Goal: Task Accomplishment & Management: Complete application form

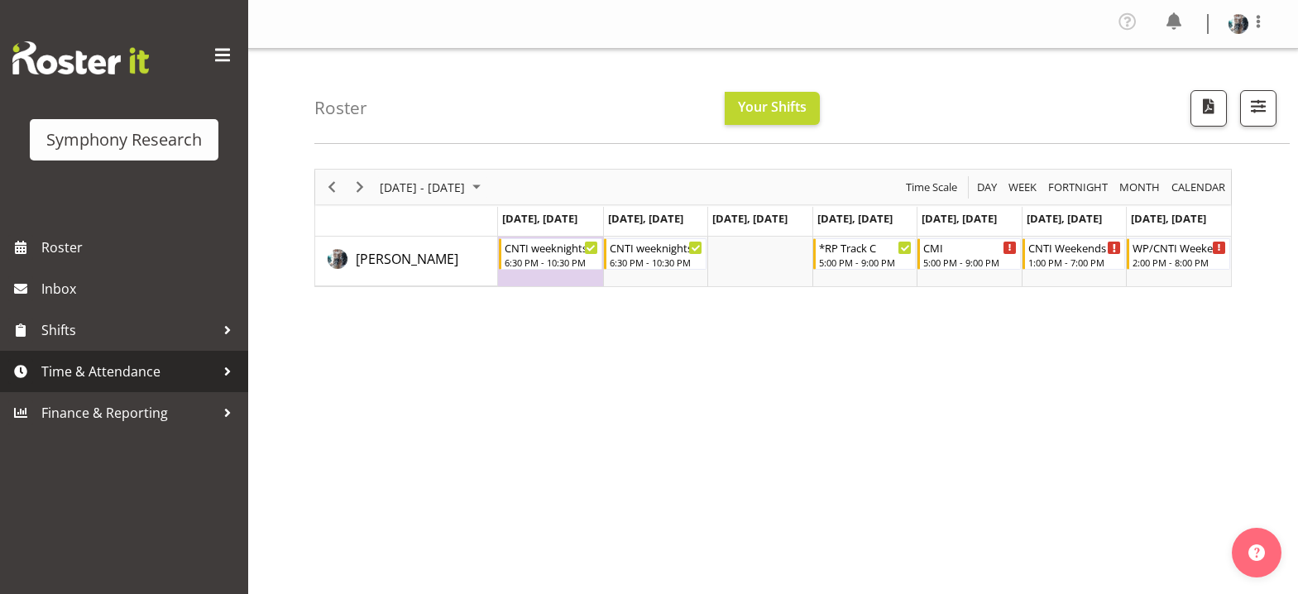
click at [93, 372] on span "Time & Attendance" at bounding box center [128, 371] width 174 height 25
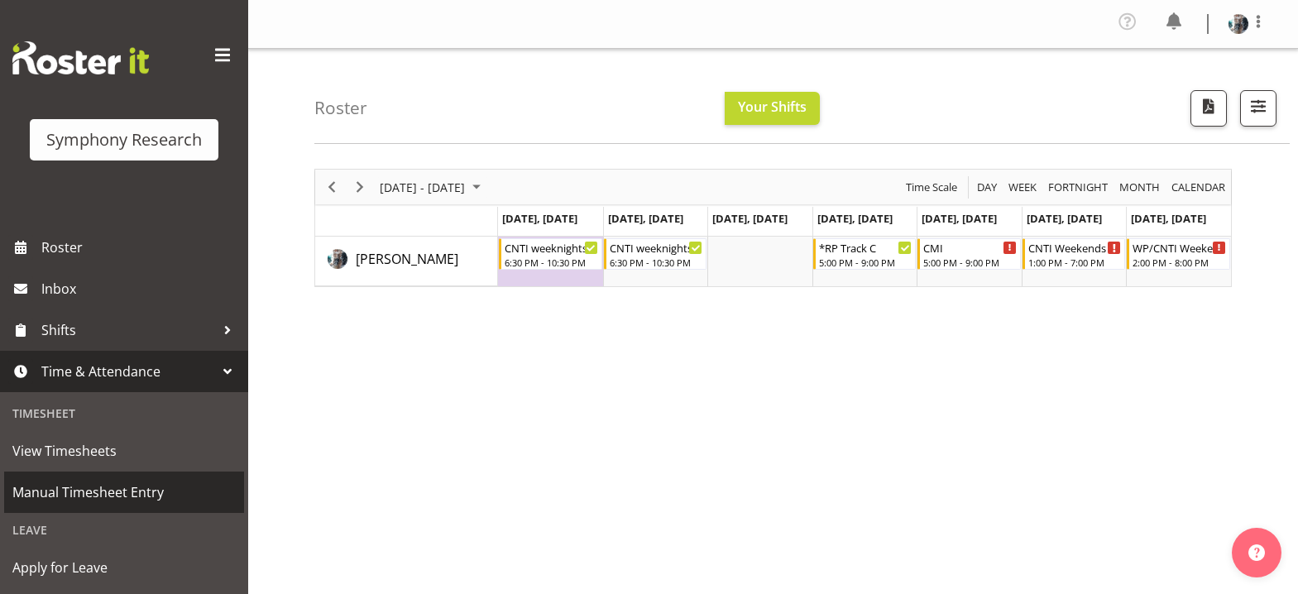
click at [98, 487] on span "Manual Timesheet Entry" at bounding box center [123, 492] width 223 height 25
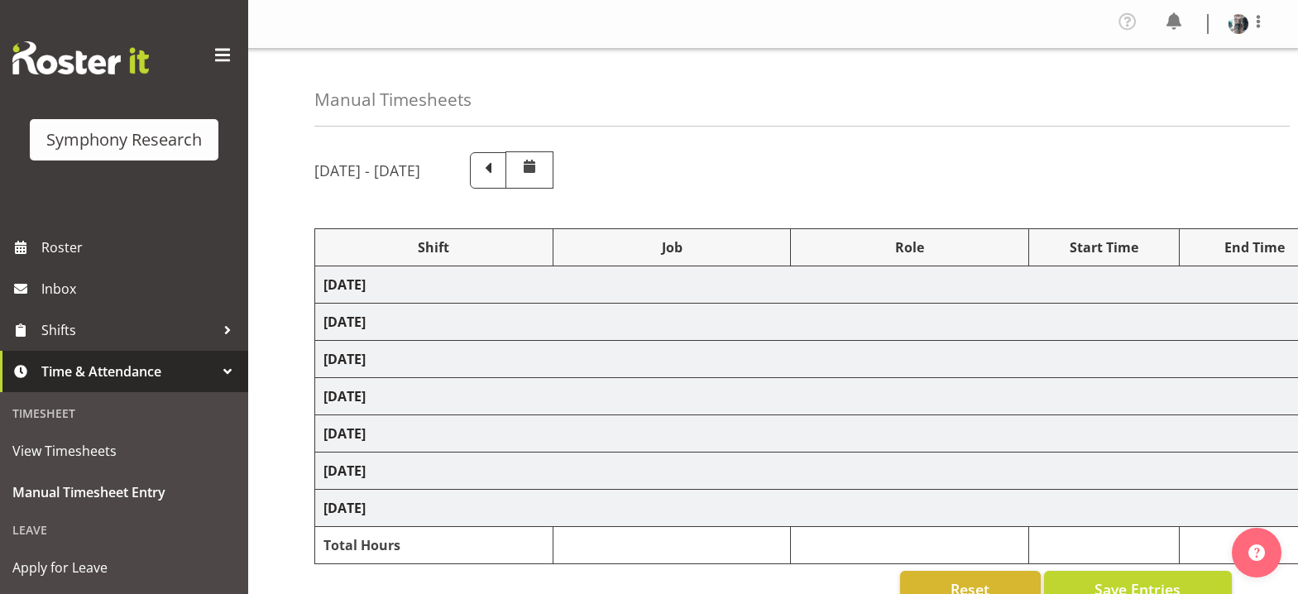
select select "48116"
select select "10527"
select select "47"
select select "48116"
select select "10499"
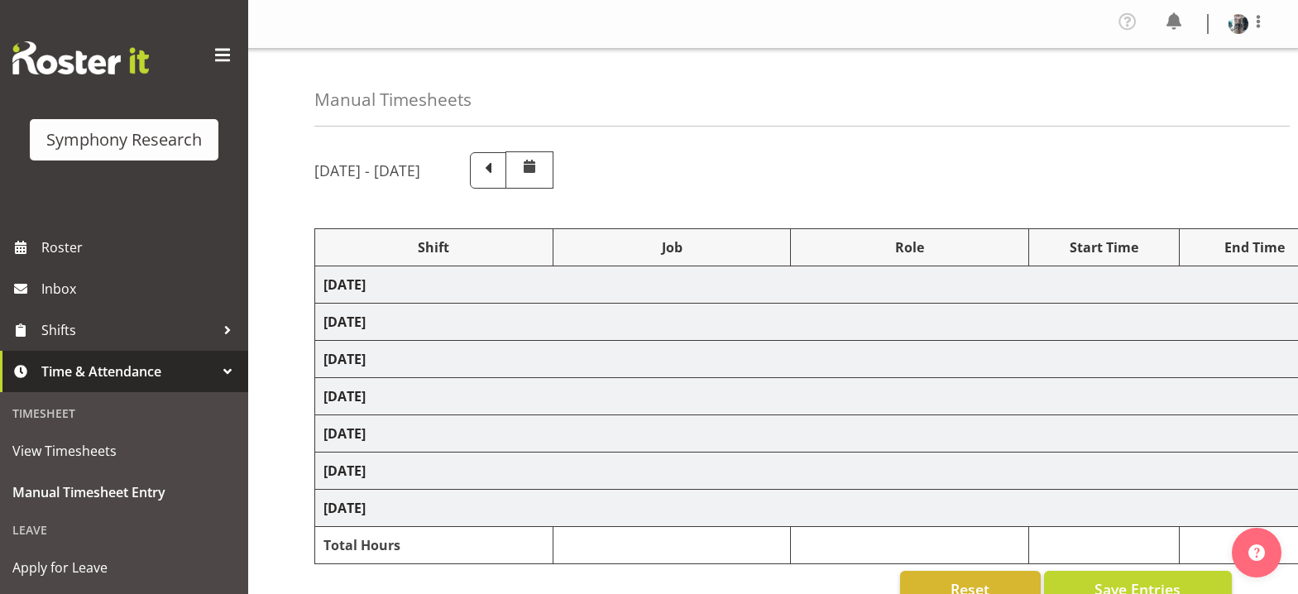
select select "47"
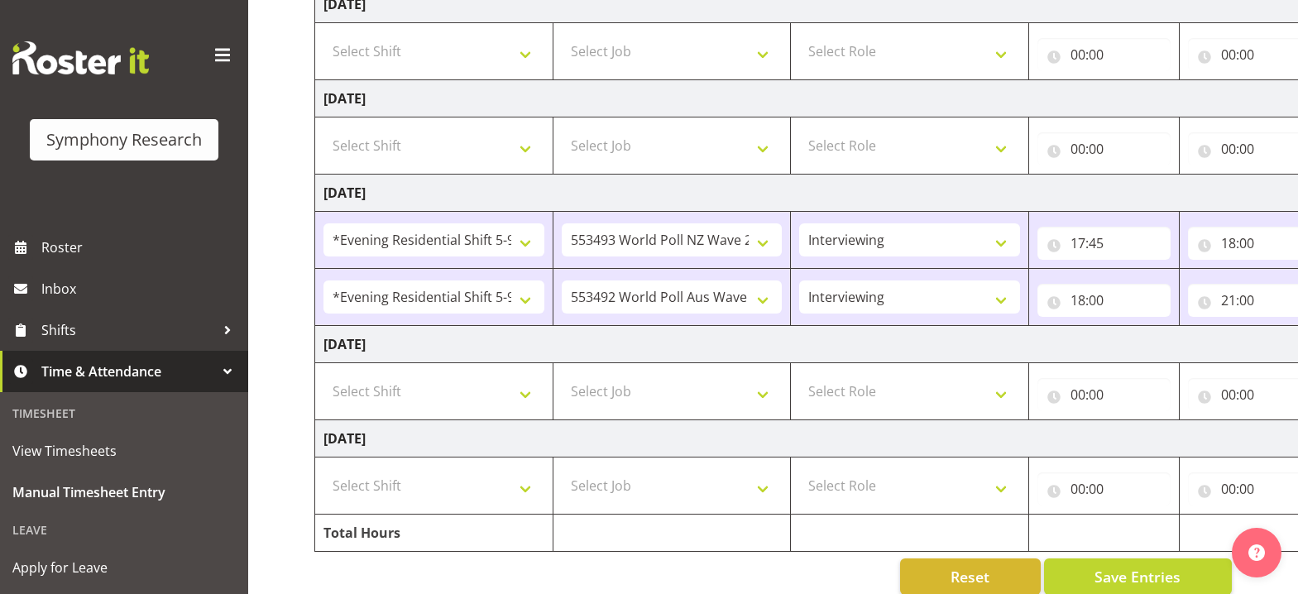
scroll to position [495, 0]
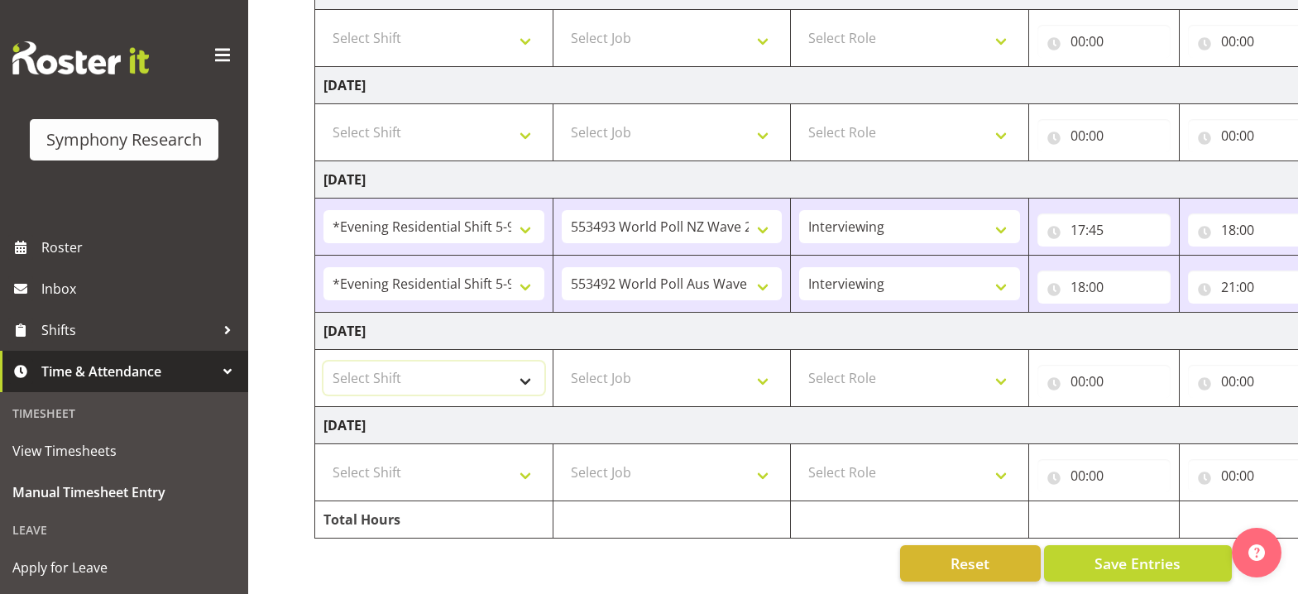
click at [528, 372] on select "Select Shift !!Weekend Residential (Roster IT Shift Label) *Business 9/10am ~ 4…" at bounding box center [434, 378] width 221 height 33
click at [524, 365] on select "Select Shift !!Weekend Residential (Roster IT Shift Label) *Business 9/10am ~ 4…" at bounding box center [434, 378] width 221 height 33
click at [524, 372] on select "Select Shift !!Weekend Residential (Roster IT Shift Label) *Business 9/10am ~ 4…" at bounding box center [434, 378] width 221 height 33
select select "41319"
click at [324, 362] on select "Select Shift !!Weekend Residential (Roster IT Shift Label) *Business 9/10am ~ 4…" at bounding box center [434, 378] width 221 height 33
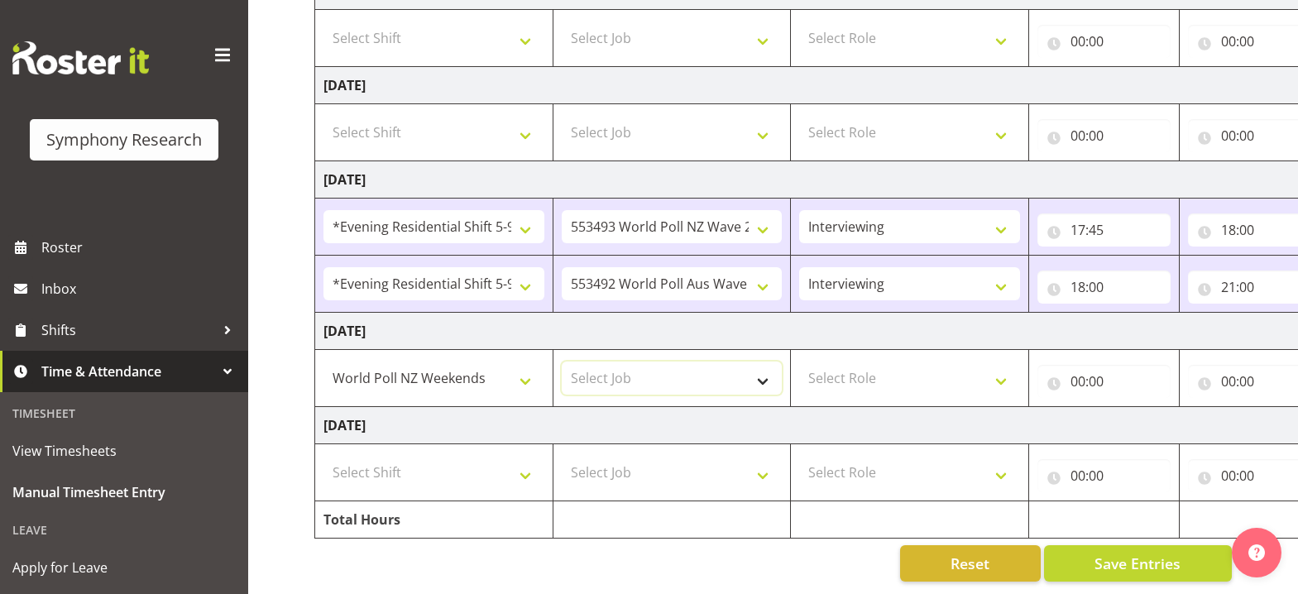
click at [763, 369] on select "Select Job 550060 IF Admin 553492 World Poll Aus Wave 2 Main 2025 553493 World …" at bounding box center [672, 378] width 221 height 33
select select "10527"
click at [562, 362] on select "Select Job 550060 IF Admin 553492 World Poll Aus Wave 2 Main 2025 553493 World …" at bounding box center [672, 378] width 221 height 33
click at [1004, 367] on select "Select Role Briefing Interviewing" at bounding box center [909, 378] width 221 height 33
select select "47"
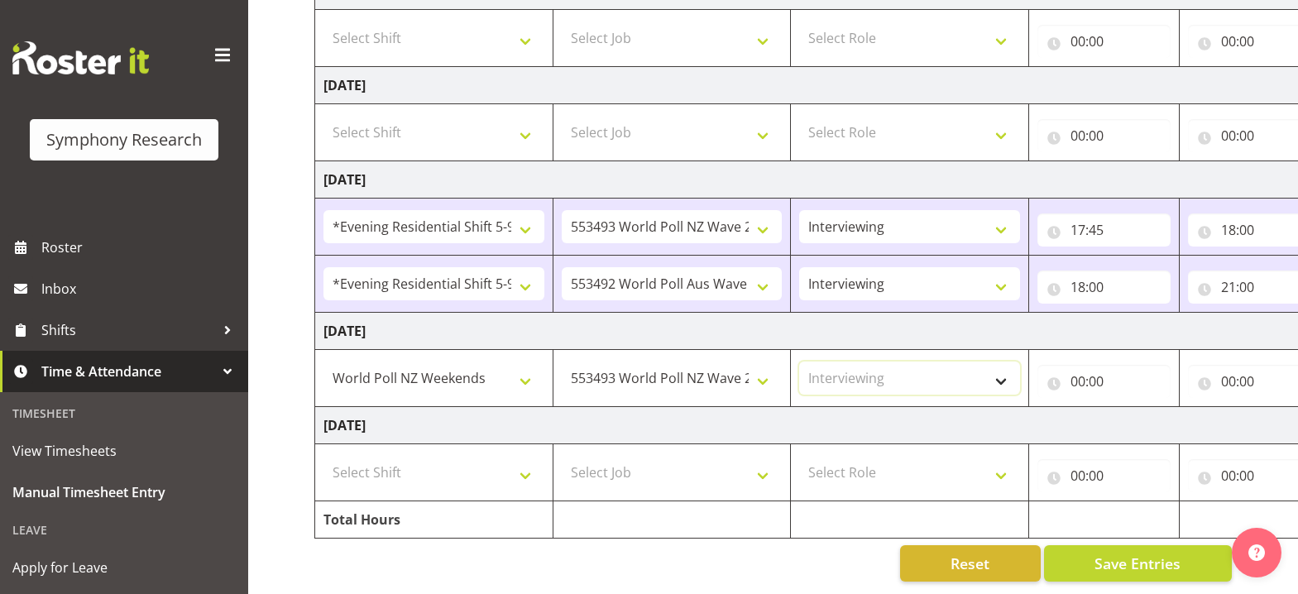
click at [799, 362] on select "Select Role Briefing Interviewing" at bounding box center [909, 378] width 221 height 33
click at [1084, 372] on input "00:00" at bounding box center [1104, 381] width 133 height 33
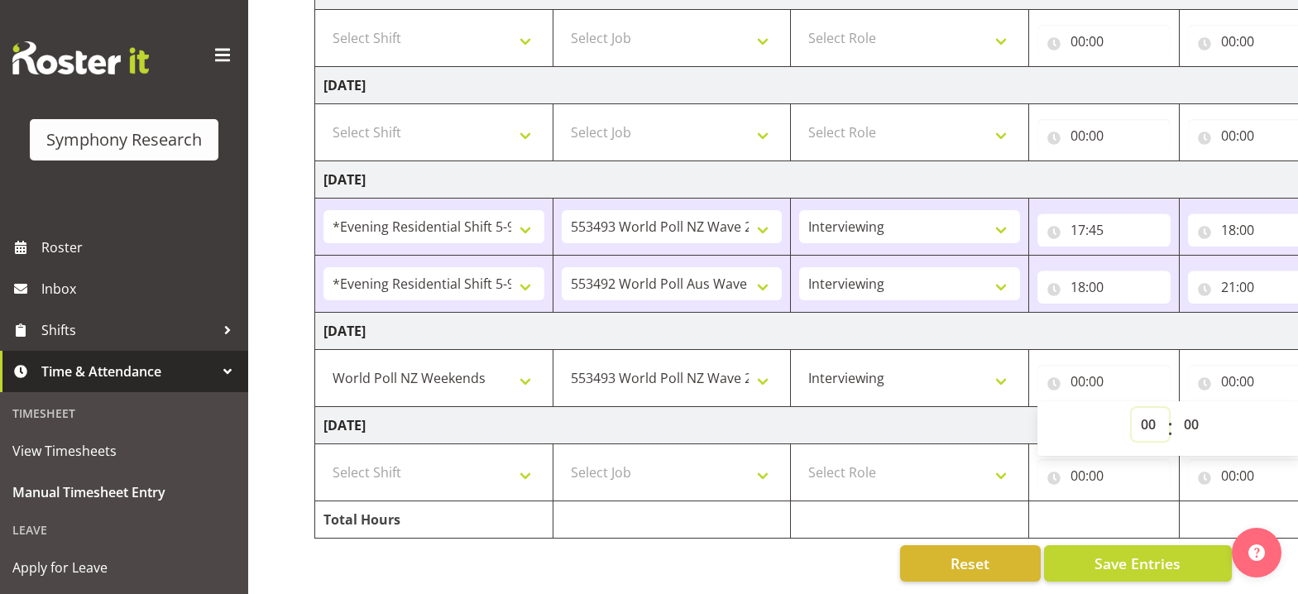
click at [1153, 418] on select "00 01 02 03 04 05 06 07 08 09 10 11 12 13 14 15 16 17 18 19 20 21 22 23" at bounding box center [1150, 424] width 37 height 33
select select "12"
click at [1132, 408] on select "00 01 02 03 04 05 06 07 08 09 10 11 12 13 14 15 16 17 18 19 20 21 22 23" at bounding box center [1150, 424] width 37 height 33
type input "12:00"
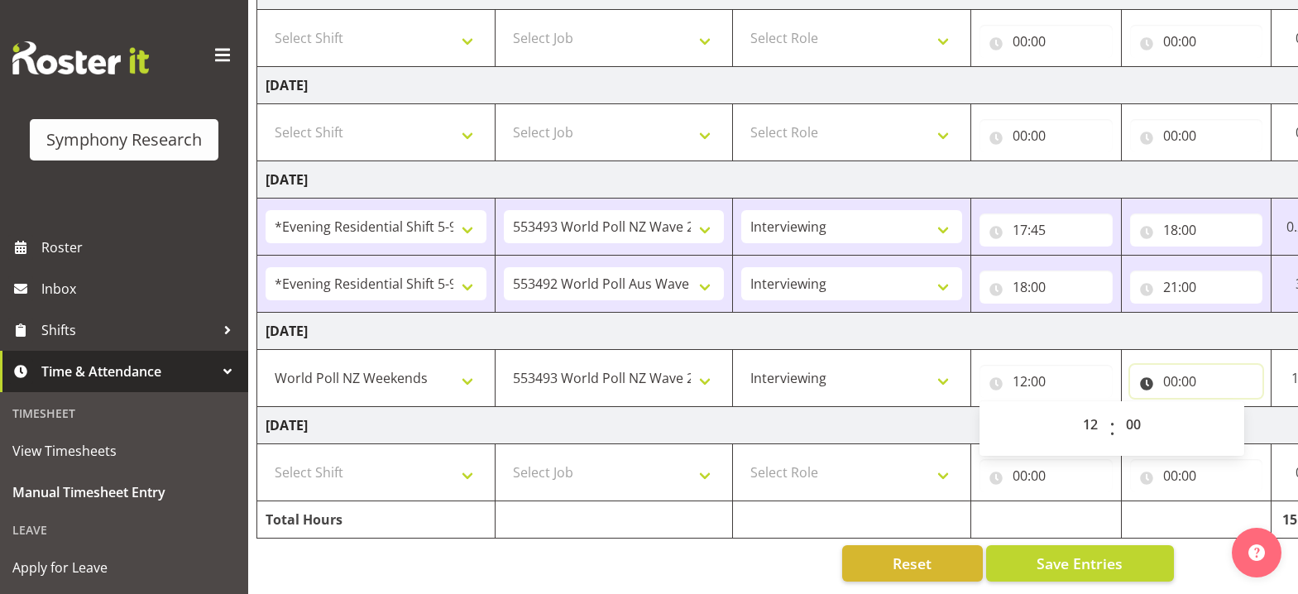
click at [1170, 372] on input "00:00" at bounding box center [1196, 381] width 133 height 33
click at [1238, 415] on select "00 01 02 03 04 05 06 07 08 09 10 11 12 13 14 15 16 17 18 19 20 21 22 23" at bounding box center [1243, 424] width 37 height 33
select select "13"
click at [1225, 408] on select "00 01 02 03 04 05 06 07 08 09 10 11 12 13 14 15 16 17 18 19 20 21 22 23" at bounding box center [1243, 424] width 37 height 33
type input "13:00"
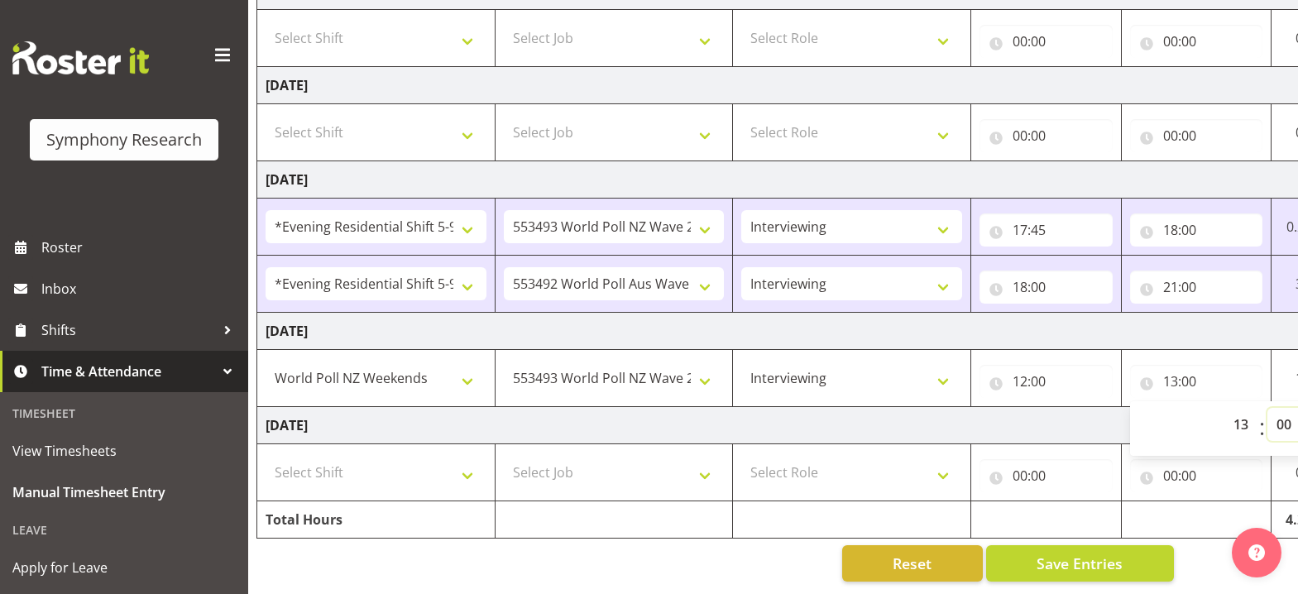
click at [1284, 412] on select "00 01 02 03 04 05 06 07 08 09 10 11 12 13 14 15 16 17 18 19 20 21 22 23 24 25 2…" at bounding box center [1286, 424] width 37 height 33
select select "13"
click at [1268, 408] on select "00 01 02 03 04 05 06 07 08 09 10 11 12 13 14 15 16 17 18 19 20 21 22 23 24 25 2…" at bounding box center [1286, 424] width 37 height 33
type input "13:13"
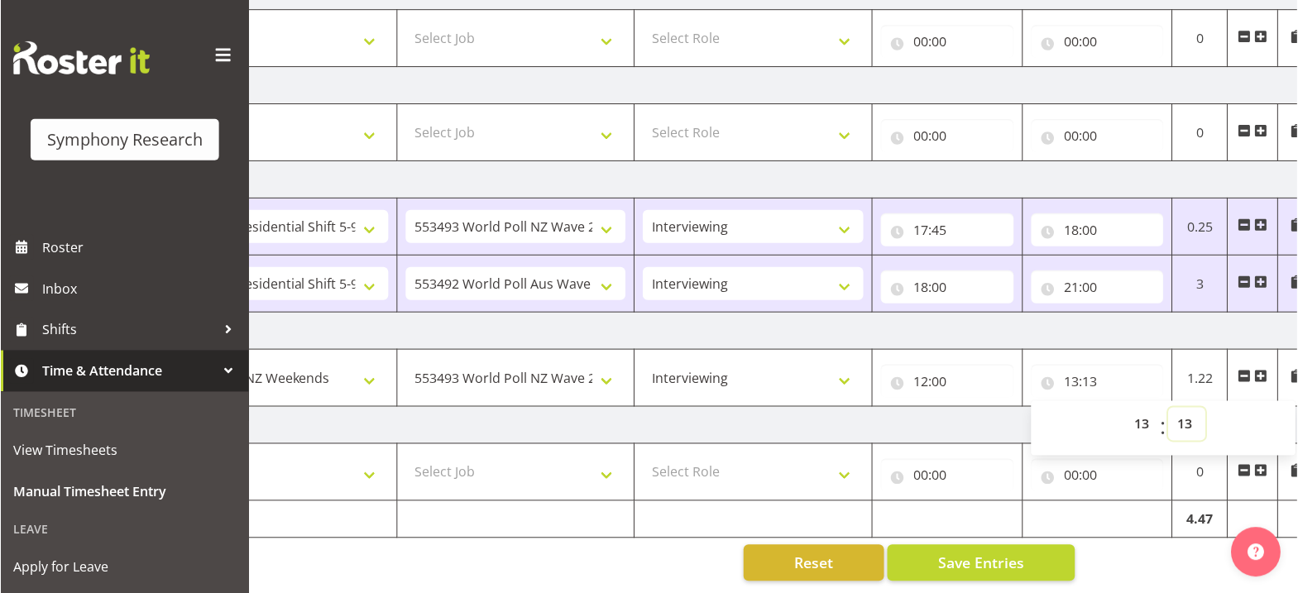
scroll to position [0, 175]
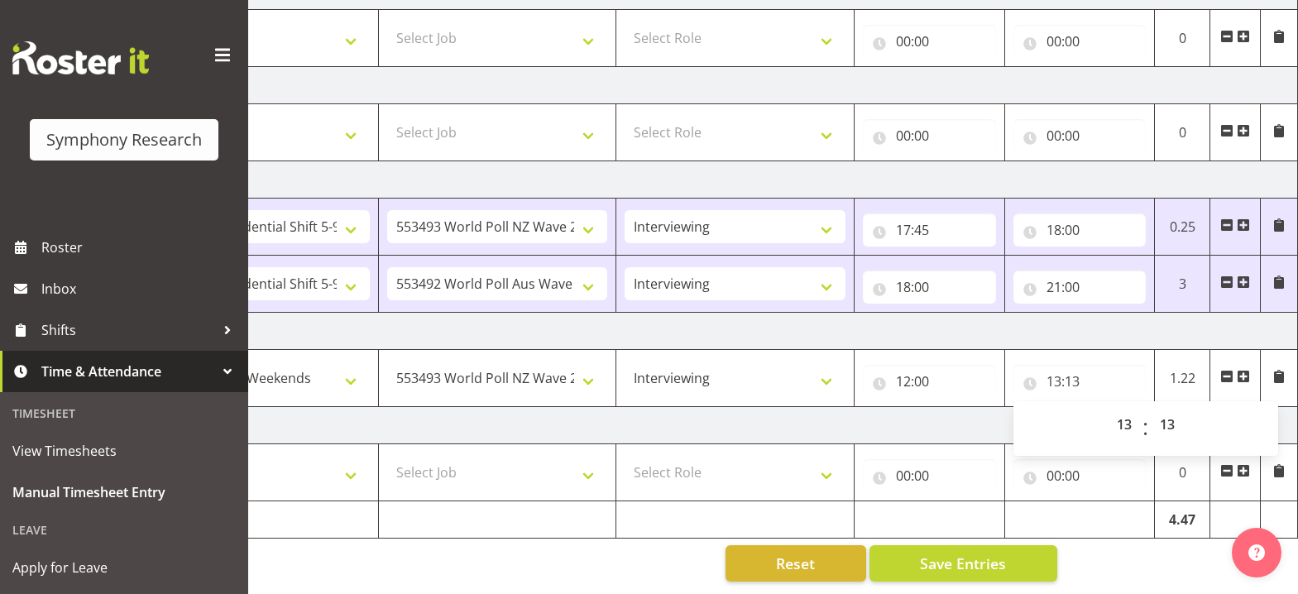
click at [1244, 370] on span at bounding box center [1243, 376] width 13 height 13
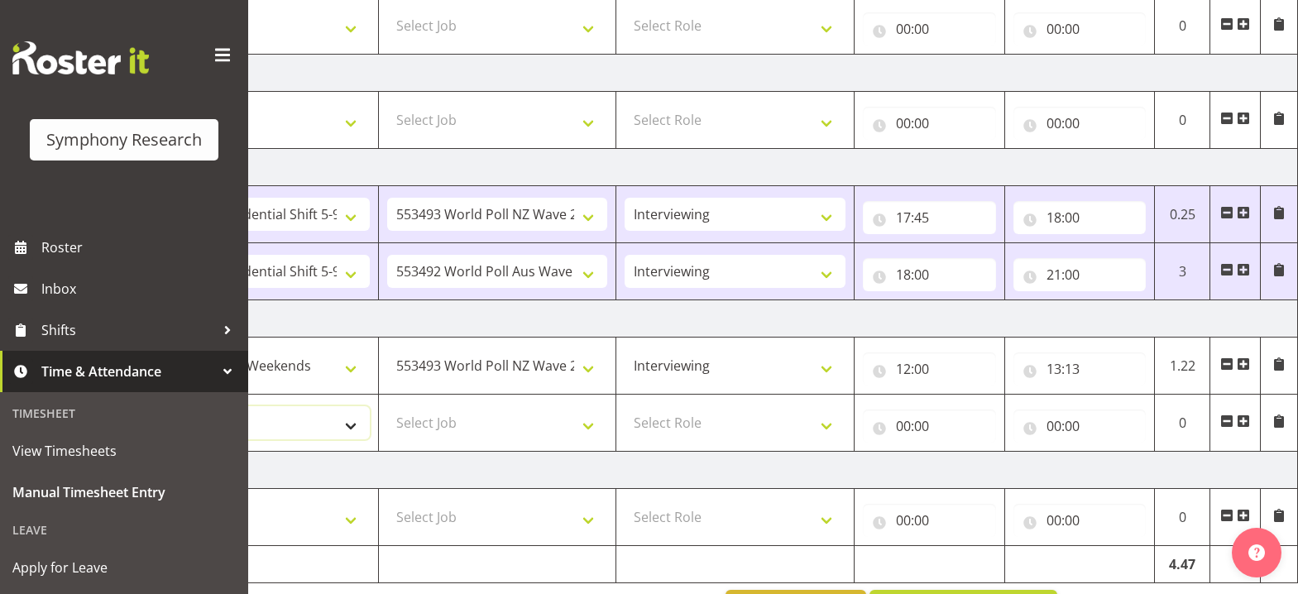
click at [353, 425] on select "Select Shift !!Weekend Residential (Roster IT Shift Label) *Business 9/10am ~ 4…" at bounding box center [259, 422] width 221 height 33
select select "11547"
click at [149, 406] on select "Select Shift !!Weekend Residential (Roster IT Shift Label) *Business 9/10am ~ 4…" at bounding box center [259, 422] width 221 height 33
click at [593, 434] on select "Select Job 550060 IF Admin 553492 World Poll Aus Wave 2 Main 2025 553493 World …" at bounding box center [497, 422] width 221 height 33
select select "10499"
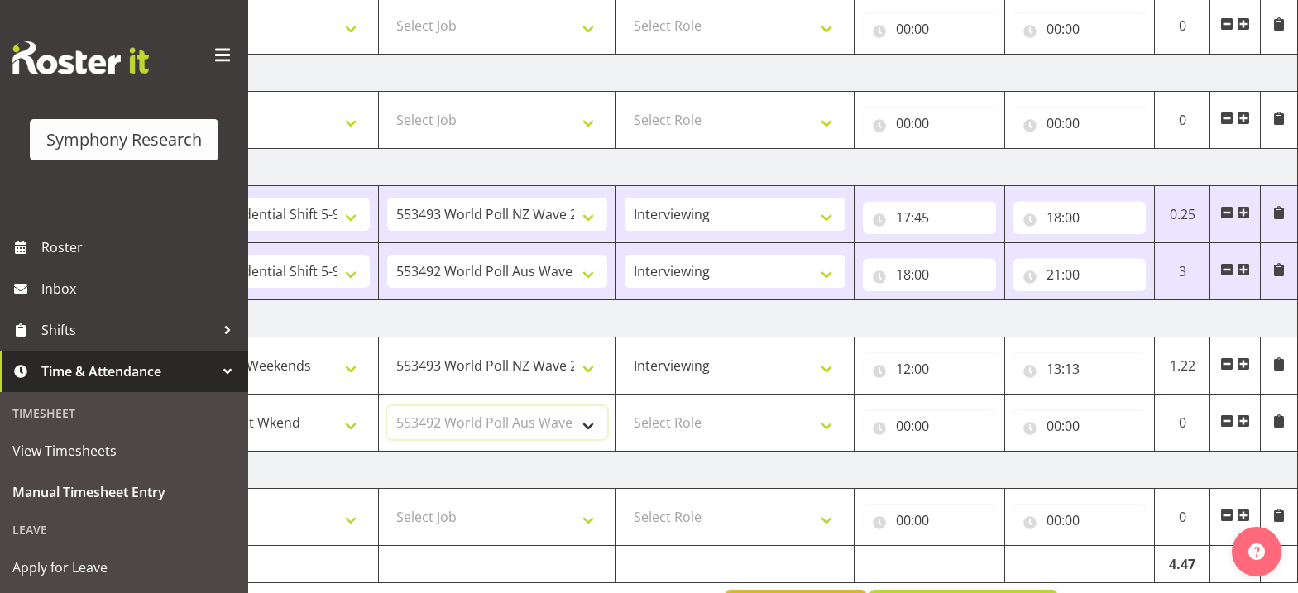
click at [387, 406] on select "Select Job 550060 IF Admin 553492 World Poll Aus Wave 2 Main 2025 553493 World …" at bounding box center [497, 422] width 221 height 33
click at [829, 424] on select "Select Role Briefing Interviewing" at bounding box center [735, 422] width 221 height 33
select select "47"
click at [625, 406] on select "Select Role Briefing Interviewing" at bounding box center [735, 422] width 221 height 33
click at [906, 430] on input "00:00" at bounding box center [929, 426] width 133 height 33
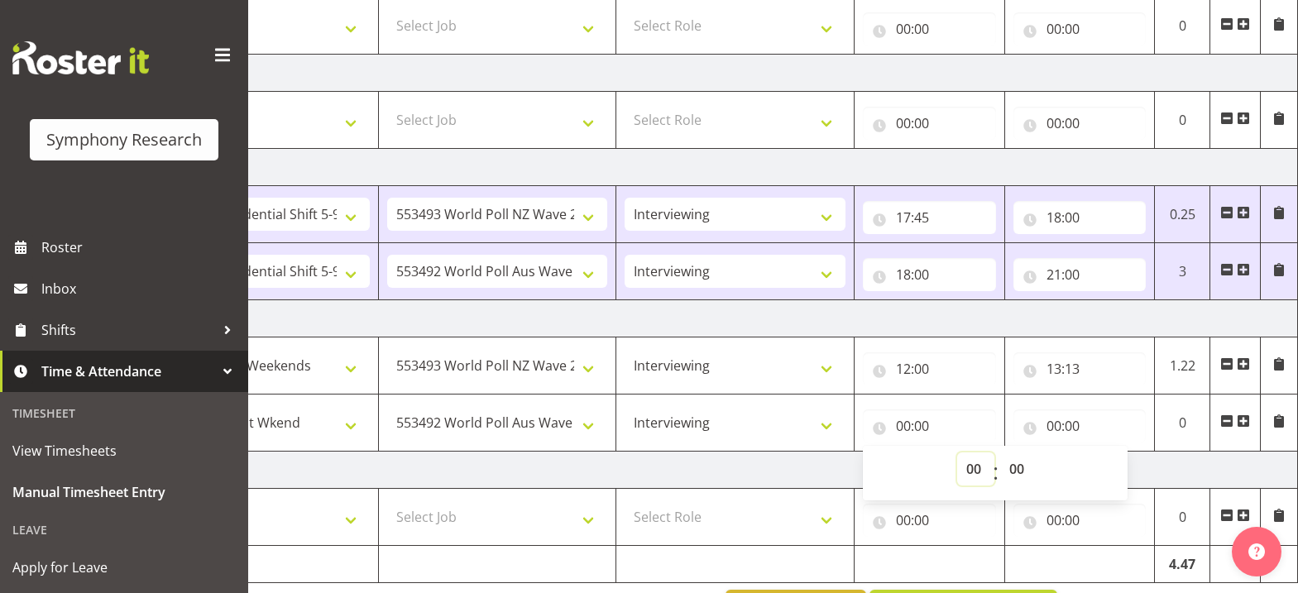
click at [973, 473] on select "00 01 02 03 04 05 06 07 08 09 10 11 12 13 14 15 16 17 18 19 20 21 22 23" at bounding box center [975, 469] width 37 height 33
select select "13"
click at [957, 453] on select "00 01 02 03 04 05 06 07 08 09 10 11 12 13 14 15 16 17 18 19 20 21 22 23" at bounding box center [975, 469] width 37 height 33
type input "13:00"
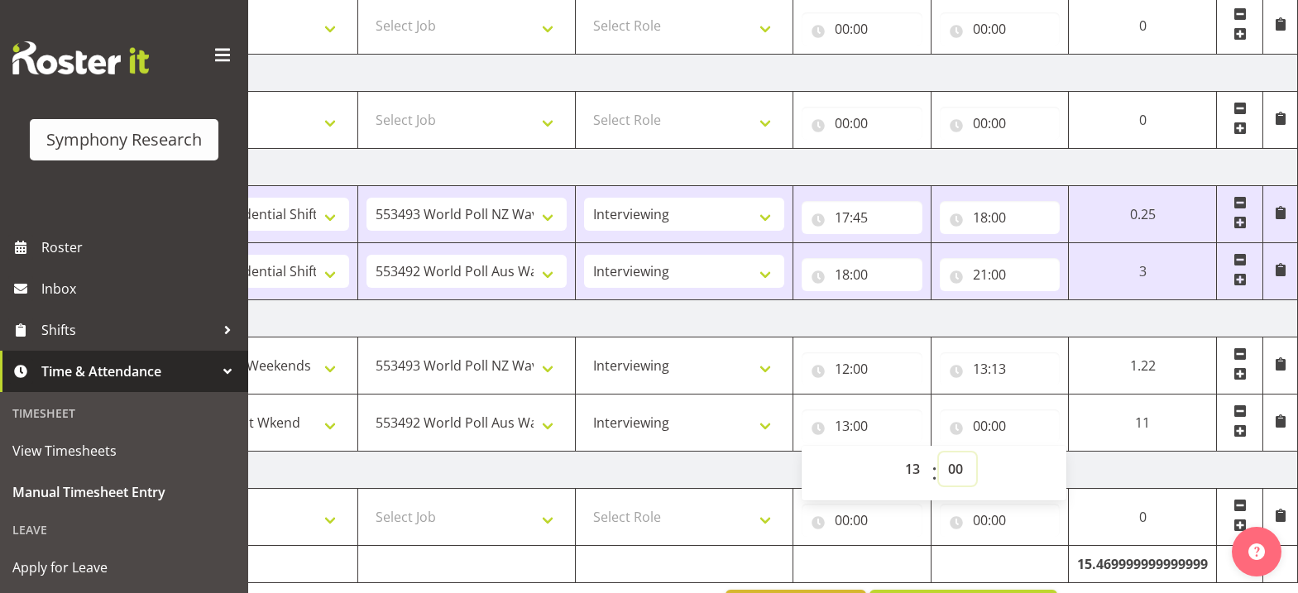
click at [952, 471] on select "00 01 02 03 04 05 06 07 08 09 10 11 12 13 14 15 16 17 18 19 20 21 22 23 24 25 2…" at bounding box center [957, 469] width 37 height 33
select select "14"
click at [939, 453] on select "00 01 02 03 04 05 06 07 08 09 10 11 12 13 14 15 16 17 18 19 20 21 22 23 24 25 2…" at bounding box center [957, 469] width 37 height 33
type input "13:14"
click at [980, 431] on input "00:00" at bounding box center [1000, 426] width 121 height 33
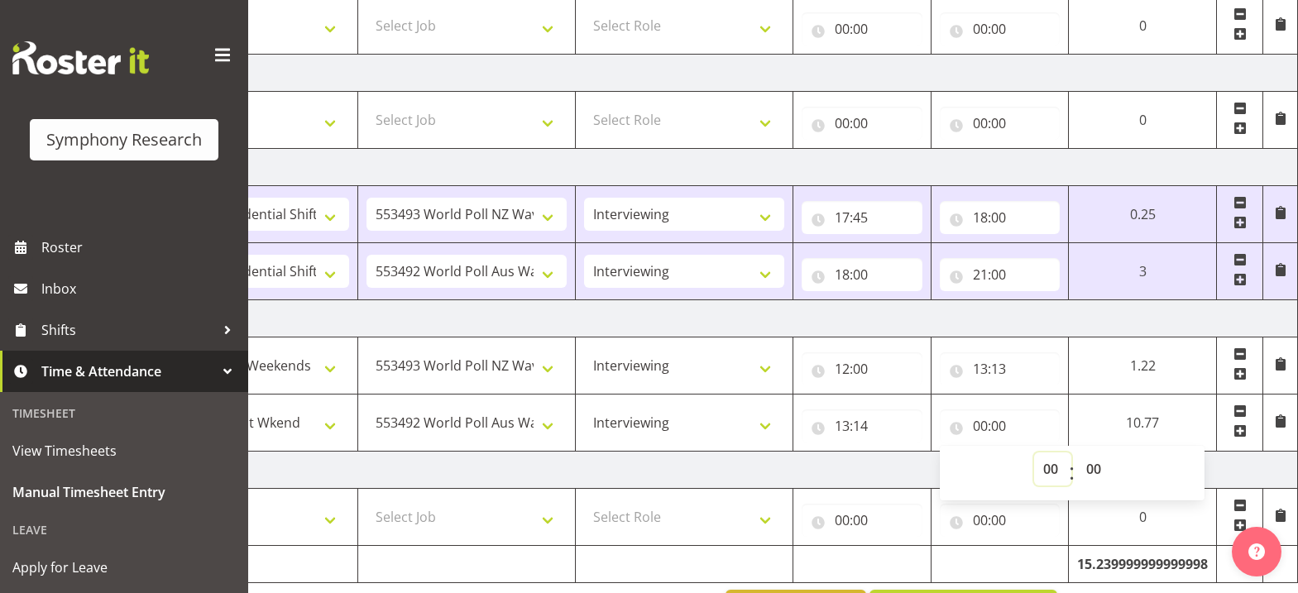
click at [1050, 471] on select "00 01 02 03 04 05 06 07 08 09 10 11 12 13 14 15 16 17 18 19 20 21 22 23" at bounding box center [1052, 469] width 37 height 33
select select "15"
click at [1071, 453] on select "00 01 02 03 04 05 06 07 08 09 10 11 12 13 14 15 16 17 18 19 20 21 22 23" at bounding box center [1052, 469] width 37 height 33
type input "15:00"
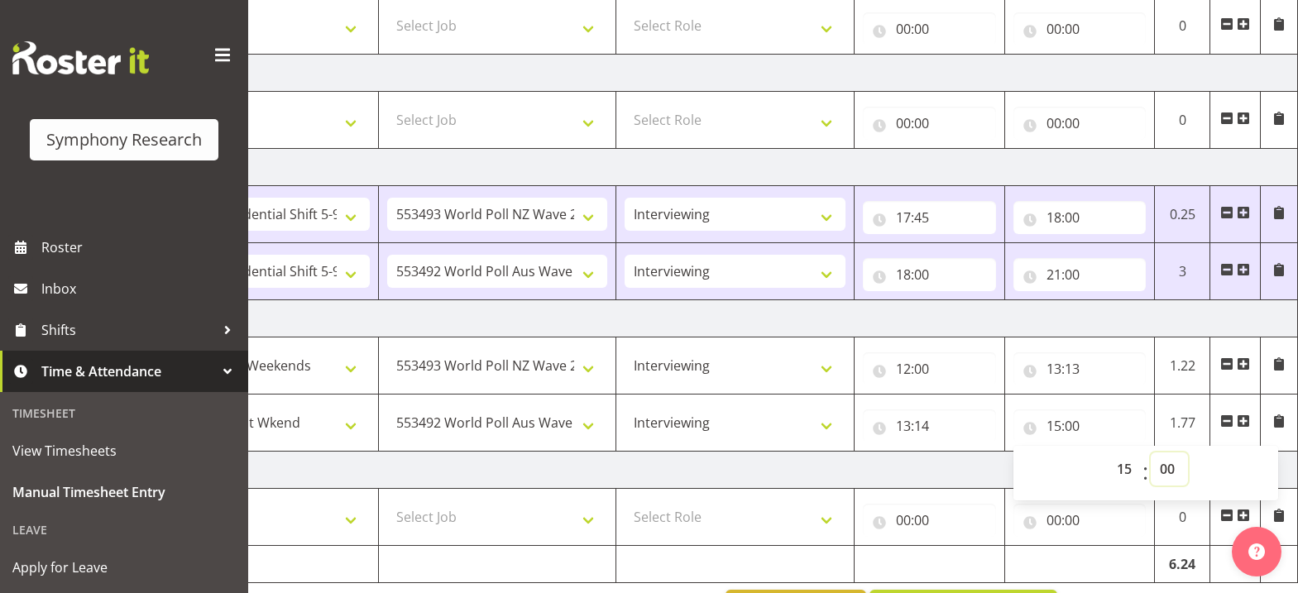
click at [1171, 472] on select "00 01 02 03 04 05 06 07 08 09 10 11 12 13 14 15 16 17 18 19 20 21 22 23 24 25 2…" at bounding box center [1169, 469] width 37 height 33
select select "57"
click at [1151, 453] on select "00 01 02 03 04 05 06 07 08 09 10 11 12 13 14 15 16 17 18 19 20 21 22 23 24 25 2…" at bounding box center [1169, 469] width 37 height 33
type input "15:57"
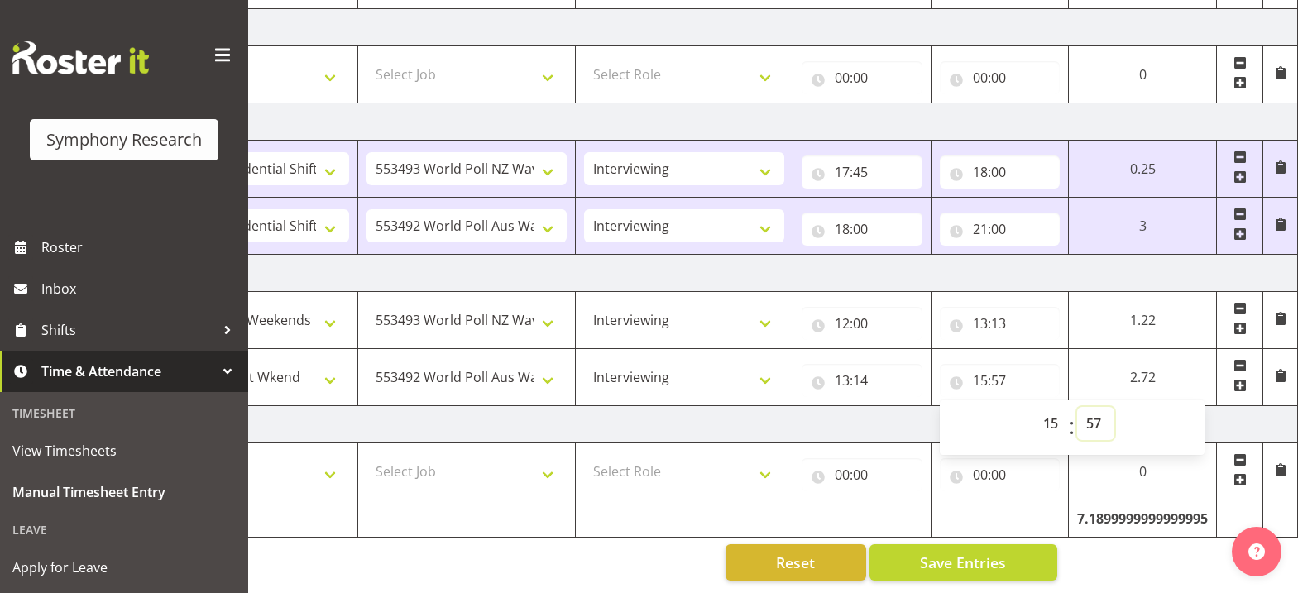
scroll to position [553, 0]
click at [1015, 557] on button "Save Entries" at bounding box center [964, 562] width 188 height 36
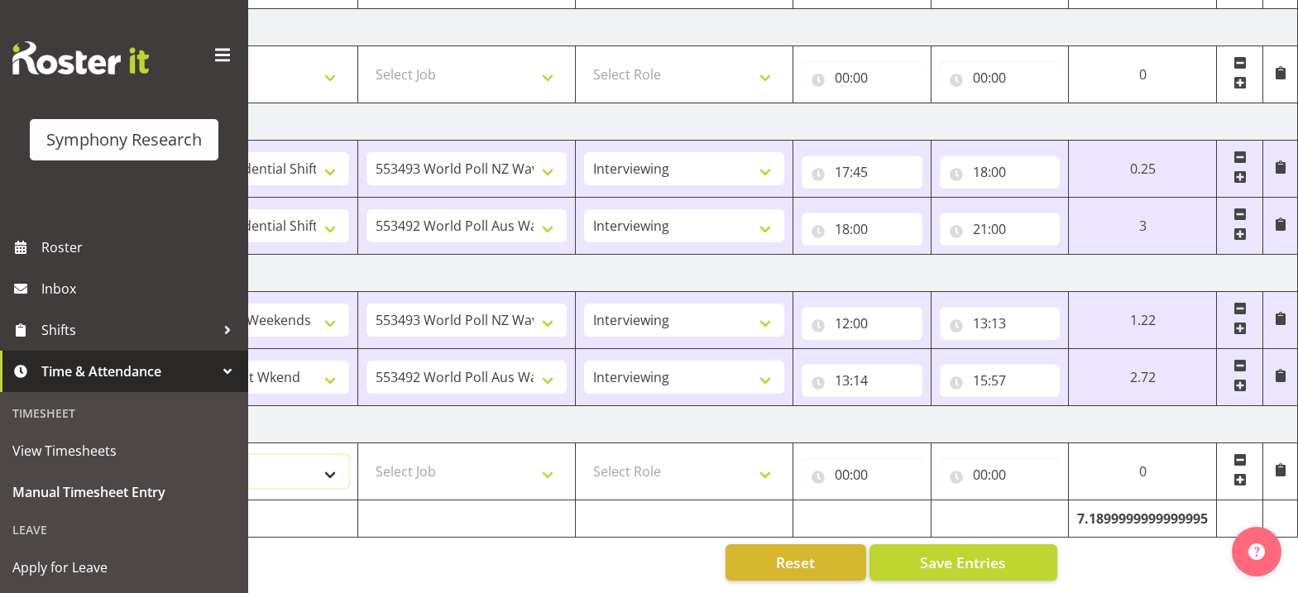
click at [330, 464] on select "Select Shift !!Weekend Residential (Roster IT Shift Label) *Business 9/10am ~ 4…" at bounding box center [249, 471] width 200 height 33
select select "41319"
click at [149, 455] on select "Select Shift !!Weekend Residential (Roster IT Shift Label) *Business 9/10am ~ 4…" at bounding box center [249, 471] width 200 height 33
click at [551, 463] on select "Select Job 550060 IF Admin 553492 World Poll Aus Wave 2 Main 2025 553493 World …" at bounding box center [467, 471] width 200 height 33
select select "10527"
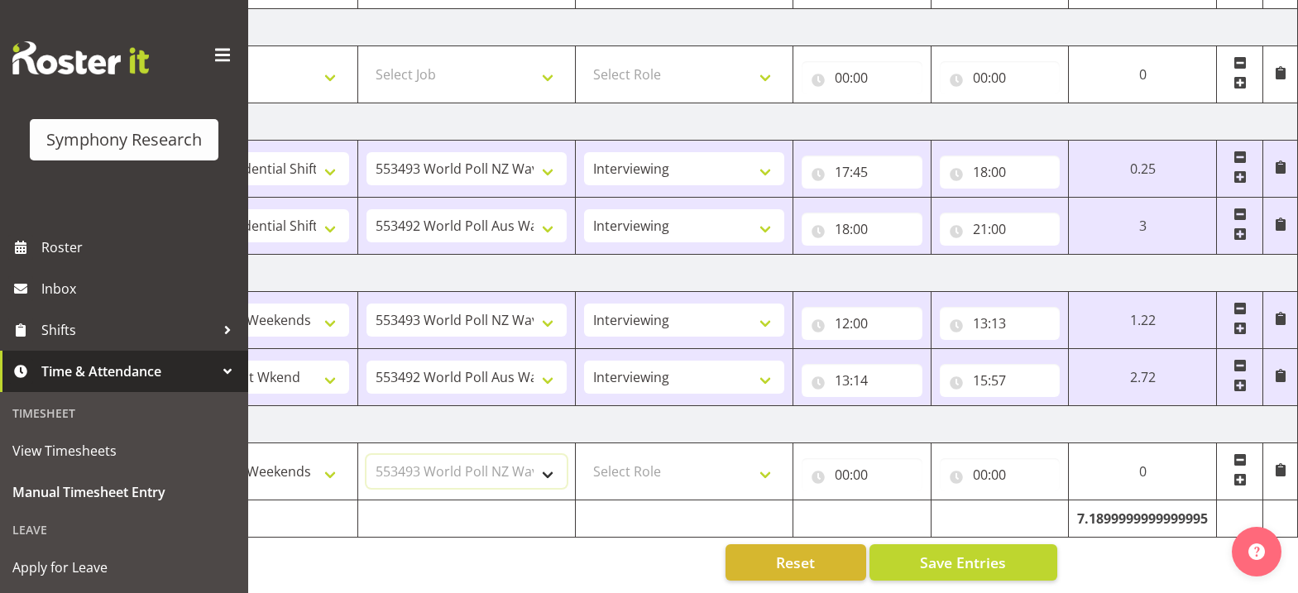
click at [367, 455] on select "Select Job 550060 IF Admin 553492 World Poll Aus Wave 2 Main 2025 553493 World …" at bounding box center [467, 471] width 200 height 33
click at [766, 465] on select "Select Role Briefing Interviewing" at bounding box center [684, 471] width 200 height 33
select select "47"
click at [584, 455] on select "Select Role Briefing Interviewing" at bounding box center [684, 471] width 200 height 33
click at [842, 466] on input "00:00" at bounding box center [862, 474] width 121 height 33
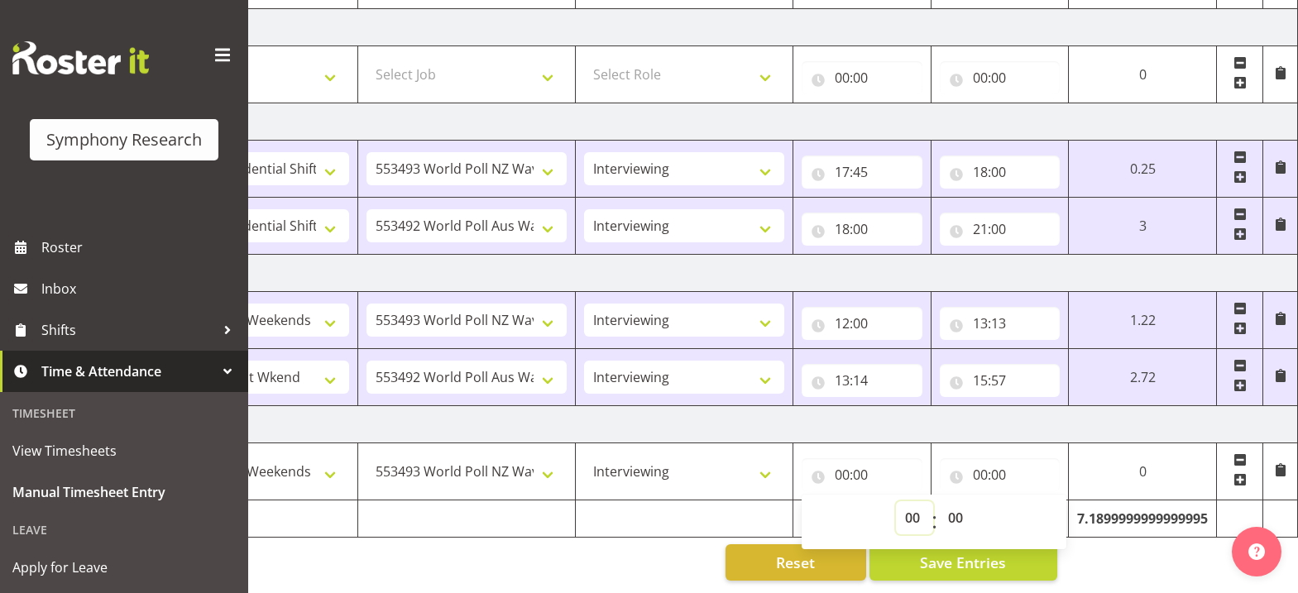
click at [911, 507] on select "00 01 02 03 04 05 06 07 08 09 10 11 12 13 14 15 16 17 18 19 20 21 22 23" at bounding box center [914, 517] width 37 height 33
select select "12"
click at [896, 501] on select "00 01 02 03 04 05 06 07 08 09 10 11 12 13 14 15 16 17 18 19 20 21 22 23" at bounding box center [914, 517] width 37 height 33
type input "12:00"
click at [978, 467] on input "00:00" at bounding box center [1000, 474] width 121 height 33
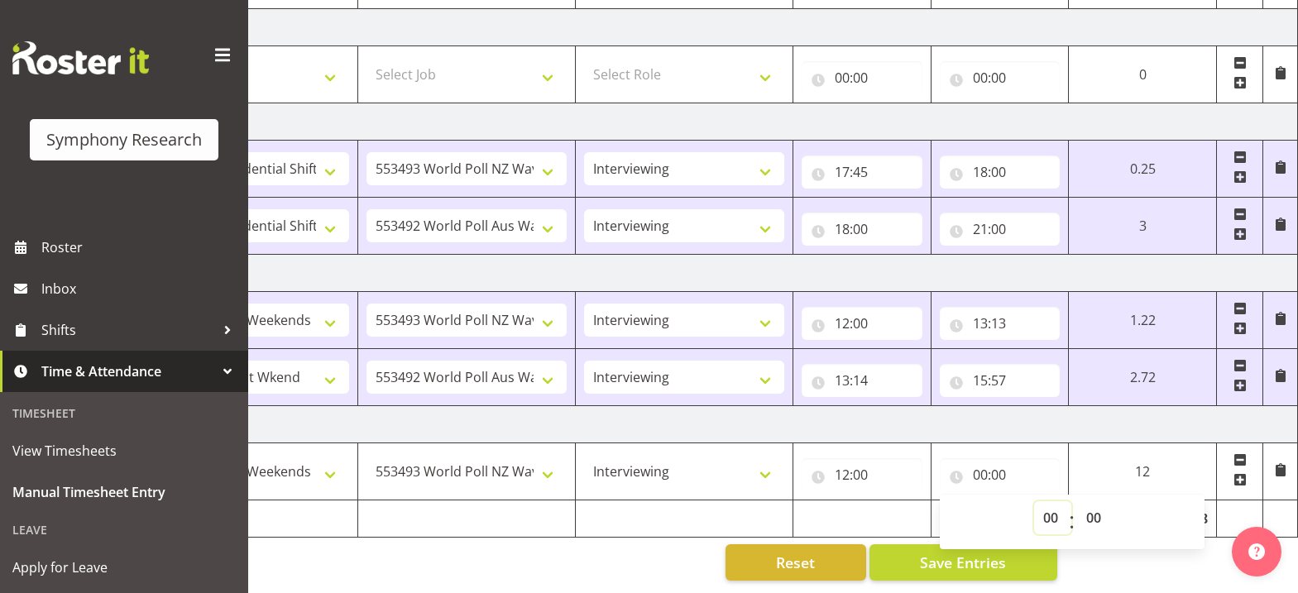
click at [1046, 507] on select "00 01 02 03 04 05 06 07 08 09 10 11 12 13 14 15 16 17 18 19 20 21 22 23" at bounding box center [1052, 517] width 37 height 33
select select "18"
click at [1071, 501] on select "00 01 02 03 04 05 06 07 08 09 10 11 12 13 14 15 16 17 18 19 20 21 22 23" at bounding box center [1052, 517] width 37 height 33
type input "18:00"
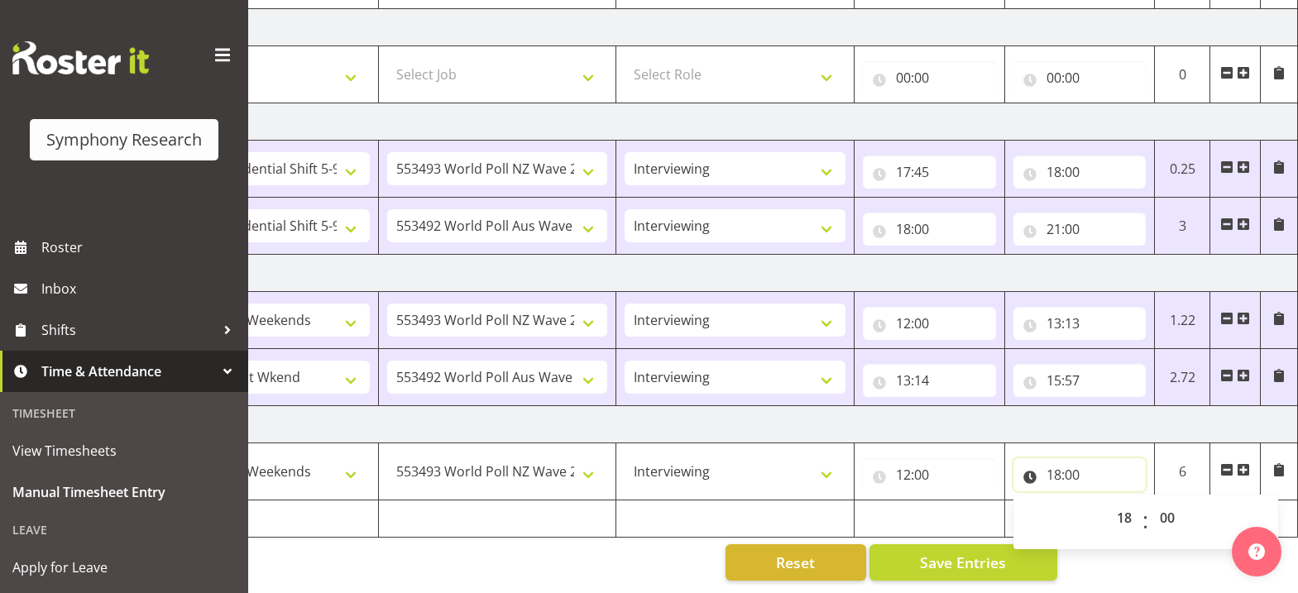
click at [1057, 467] on input "18:00" at bounding box center [1080, 474] width 133 height 33
click at [1055, 467] on input "18:00" at bounding box center [1080, 474] width 133 height 33
click at [1120, 509] on select "00 01 02 03 04 05 06 07 08 09 10 11 12 13 14 15 16 17 18 19 20 21 22 23" at bounding box center [1126, 517] width 37 height 33
select select "12"
click at [1108, 501] on select "00 01 02 03 04 05 06 07 08 09 10 11 12 13 14 15 16 17 18 19 20 21 22 23" at bounding box center [1126, 517] width 37 height 33
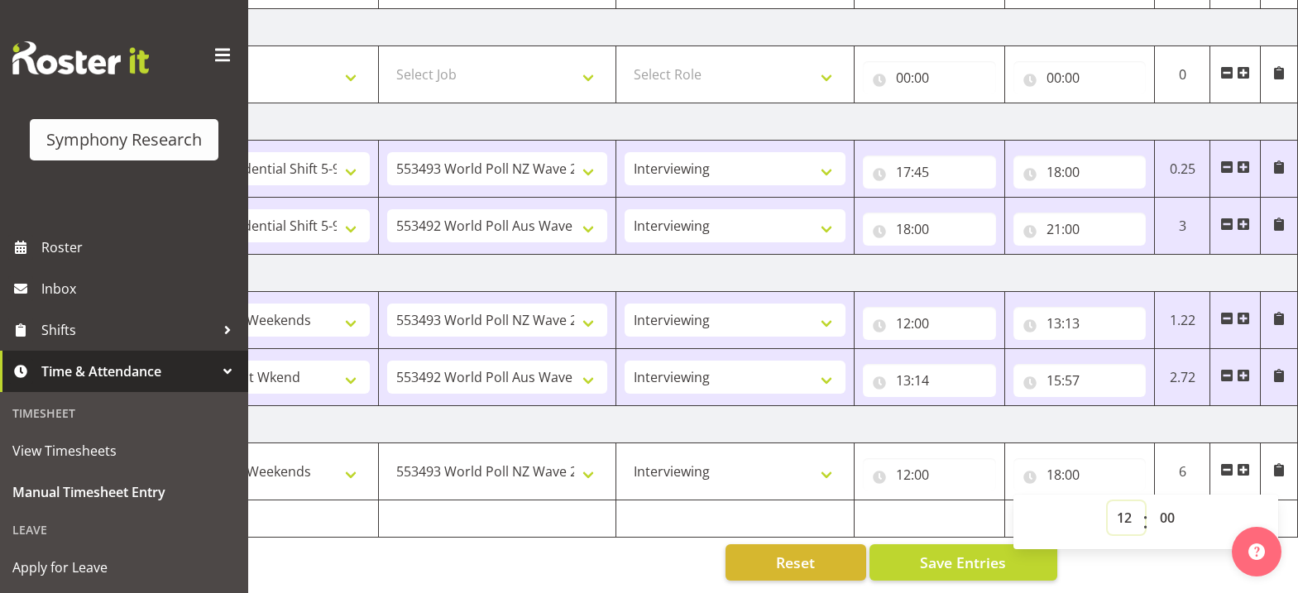
type input "12:00"
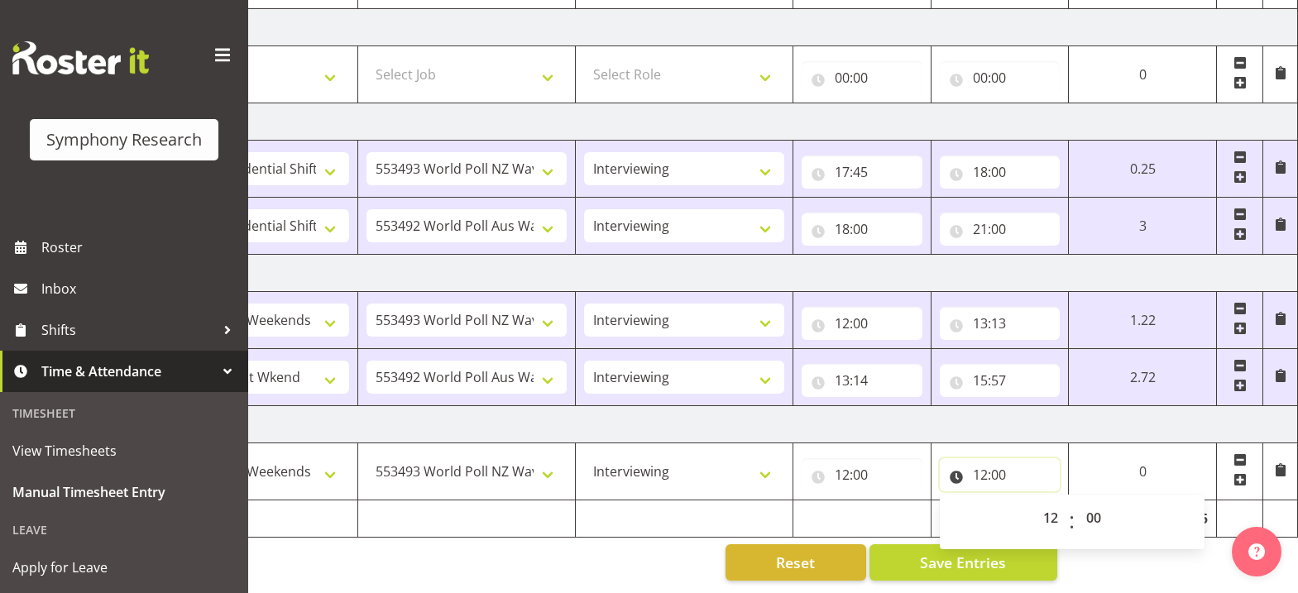
click at [999, 466] on input "12:00" at bounding box center [1000, 474] width 121 height 33
click at [1003, 467] on input "12:00" at bounding box center [1000, 474] width 121 height 33
click at [1095, 511] on select "00 01 02 03 04 05 06 07 08 09 10 11 12 13 14 15 16 17 18 19 20 21 22 23 24 25 2…" at bounding box center [1095, 517] width 37 height 33
select select "18"
click at [1081, 501] on select "00 01 02 03 04 05 06 07 08 09 10 11 12 13 14 15 16 17 18 19 20 21 22 23 24 25 2…" at bounding box center [1095, 517] width 37 height 33
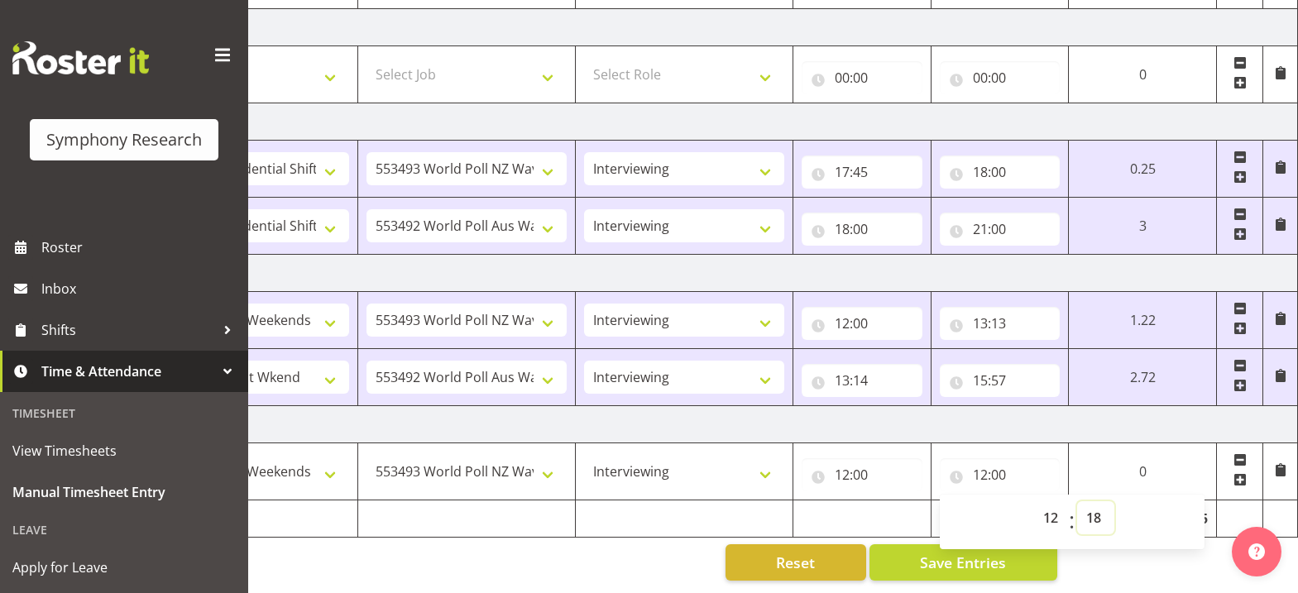
type input "12:18"
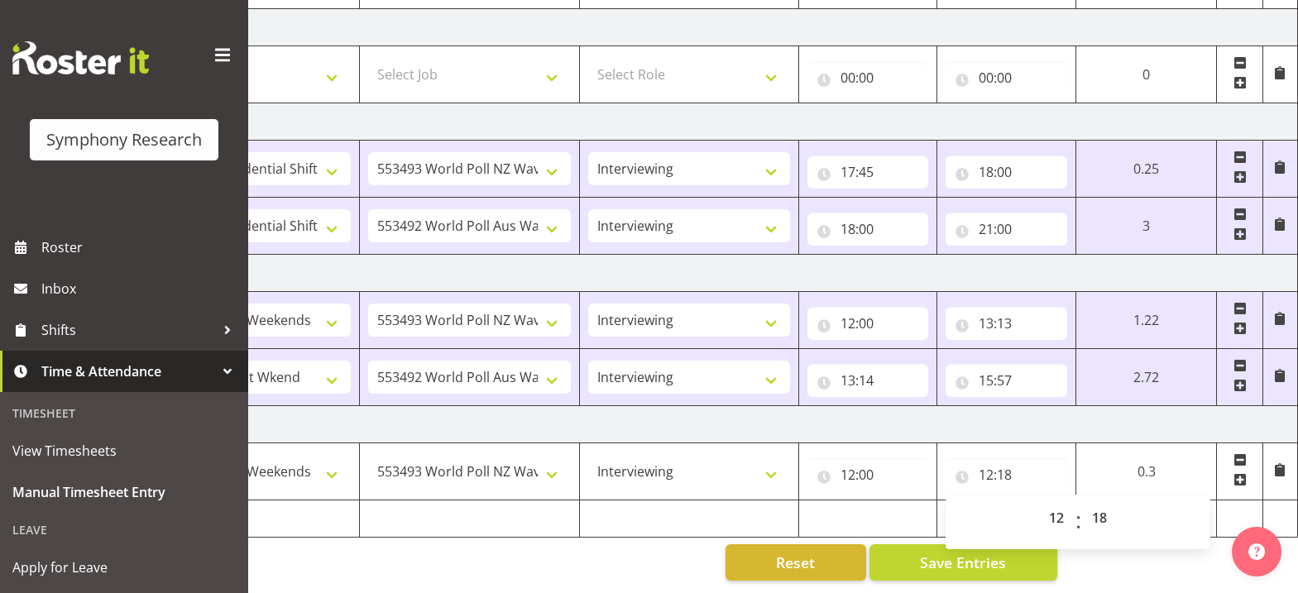
click at [1239, 473] on span at bounding box center [1240, 479] width 13 height 13
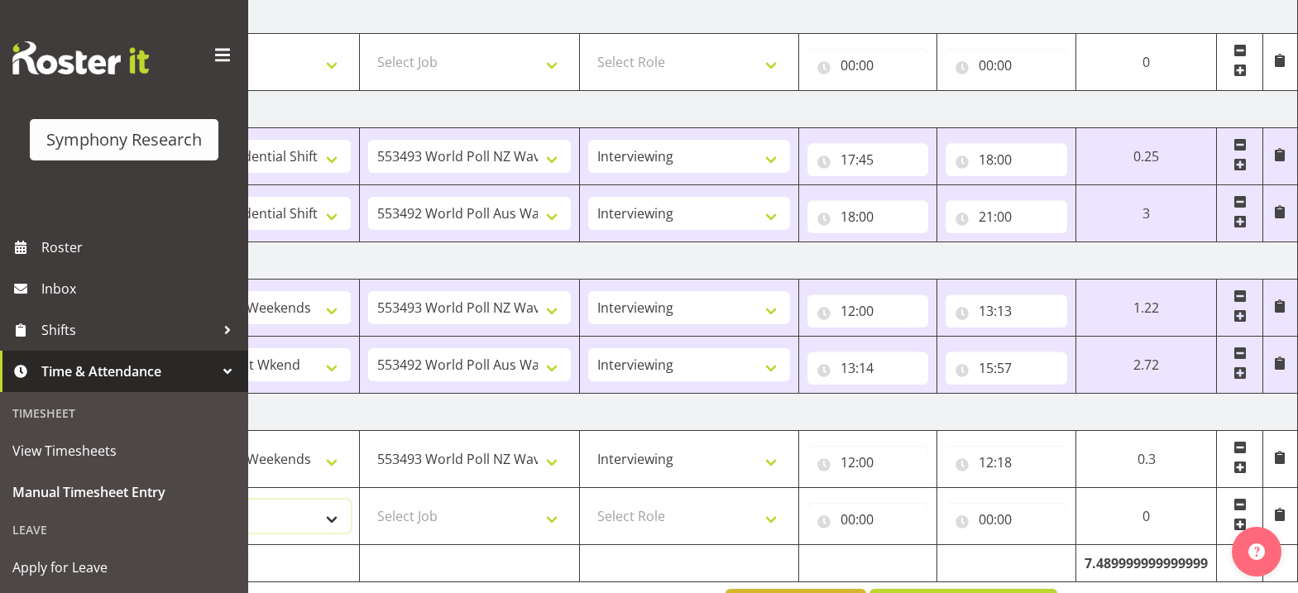
click at [332, 518] on select "Select Shift !!Weekend Residential (Roster IT Shift Label) *Business 9/10am ~ 4…" at bounding box center [250, 516] width 202 height 33
select select "41319"
click at [149, 500] on select "Select Shift !!Weekend Residential (Roster IT Shift Label) *Business 9/10am ~ 4…" at bounding box center [250, 516] width 202 height 33
click at [554, 518] on select "Select Job 550060 IF Admin 553492 World Poll Aus Wave 2 Main 2025 553493 World …" at bounding box center [469, 516] width 202 height 33
select select "10527"
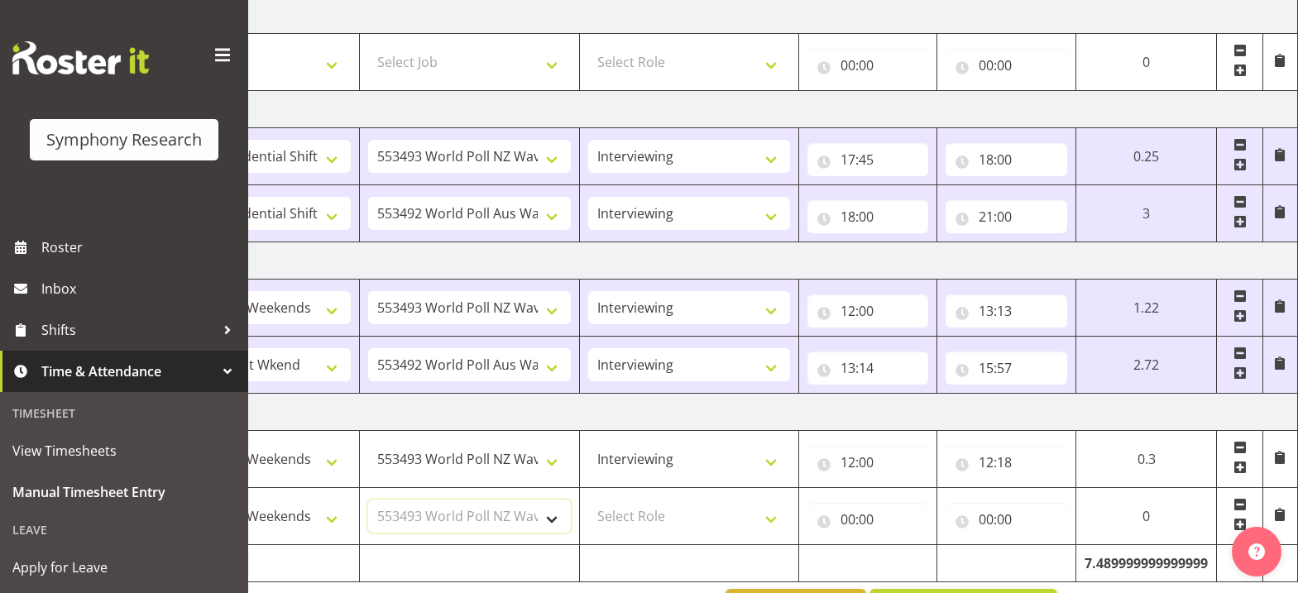
click at [368, 500] on select "Select Job 550060 IF Admin 553492 World Poll Aus Wave 2 Main 2025 553493 World …" at bounding box center [469, 516] width 202 height 33
click at [770, 524] on select "Select Role Briefing Interviewing" at bounding box center [689, 516] width 202 height 33
select select "47"
click at [588, 500] on select "Select Role Briefing Interviewing" at bounding box center [689, 516] width 202 height 33
click at [845, 522] on input "00:00" at bounding box center [869, 519] width 122 height 33
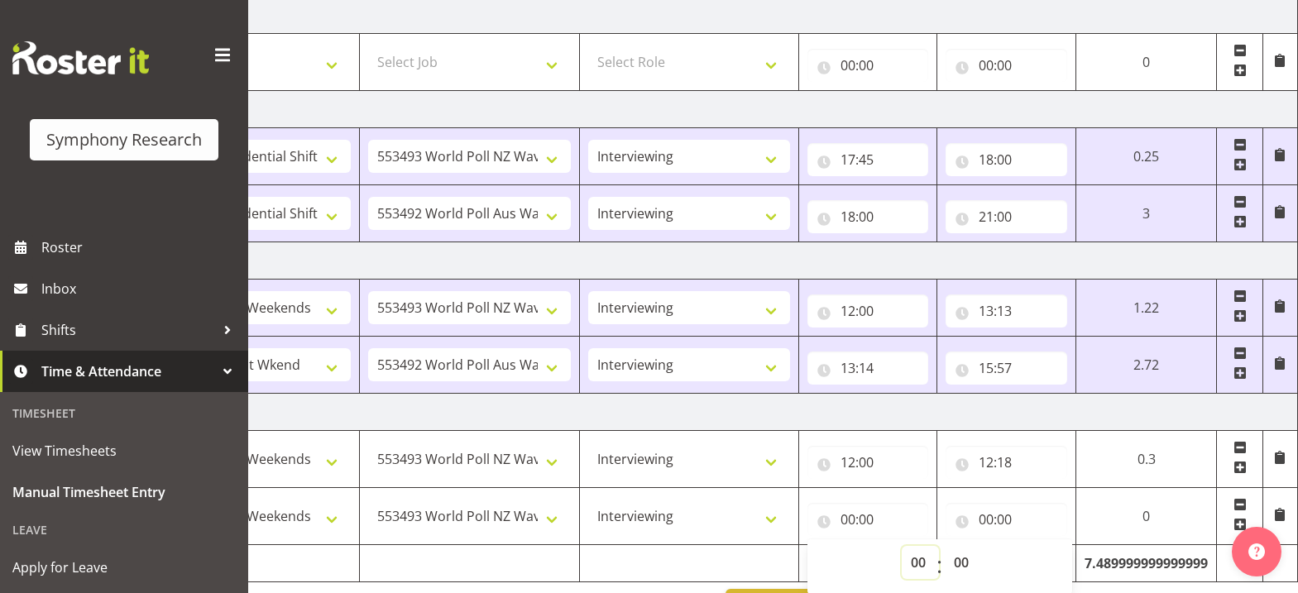
click at [917, 562] on select "00 01 02 03 04 05 06 07 08 09 10 11 12 13 14 15 16 17 18 19 20 21 22 23" at bounding box center [920, 562] width 37 height 33
select select "12"
click at [939, 546] on select "00 01 02 03 04 05 06 07 08 09 10 11 12 13 14 15 16 17 18 19 20 21 22 23" at bounding box center [920, 562] width 37 height 33
type input "12:00"
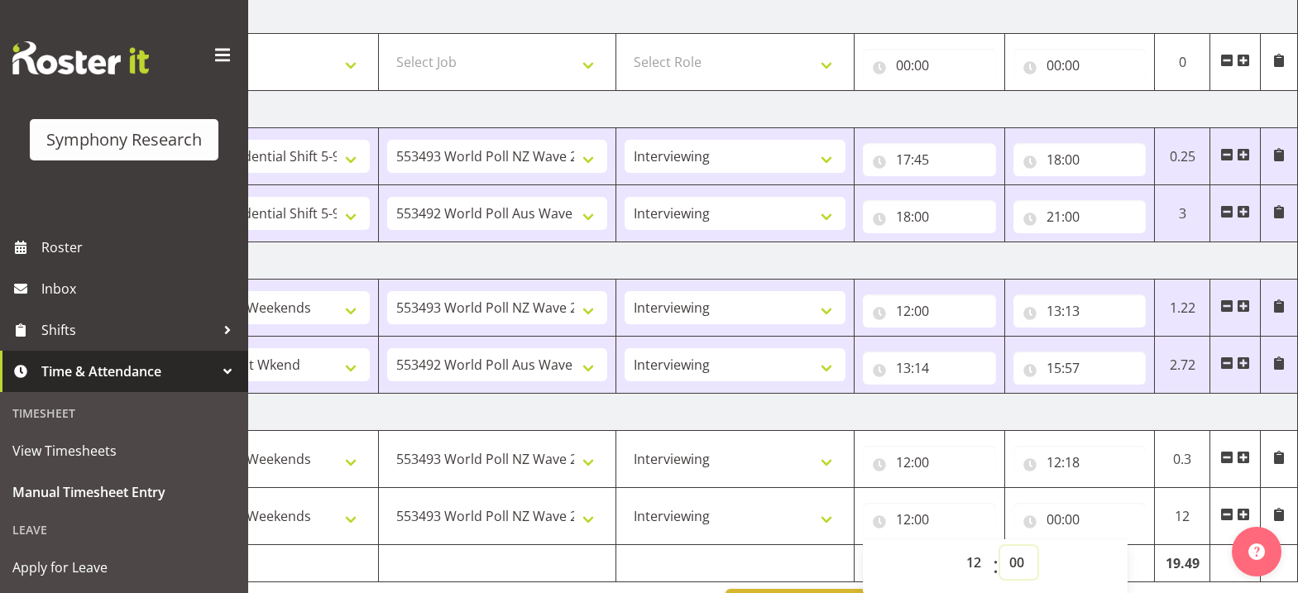
click at [1021, 564] on select "00 01 02 03 04 05 06 07 08 09 10 11 12 13 14 15 16 17 18 19 20 21 22 23 24 25 2…" at bounding box center [1018, 562] width 37 height 33
select select "58"
click at [1000, 546] on select "00 01 02 03 04 05 06 07 08 09 10 11 12 13 14 15 16 17 18 19 20 21 22 23 24 25 2…" at bounding box center [1018, 562] width 37 height 33
type input "12:58"
click at [1052, 520] on input "00:00" at bounding box center [1080, 519] width 133 height 33
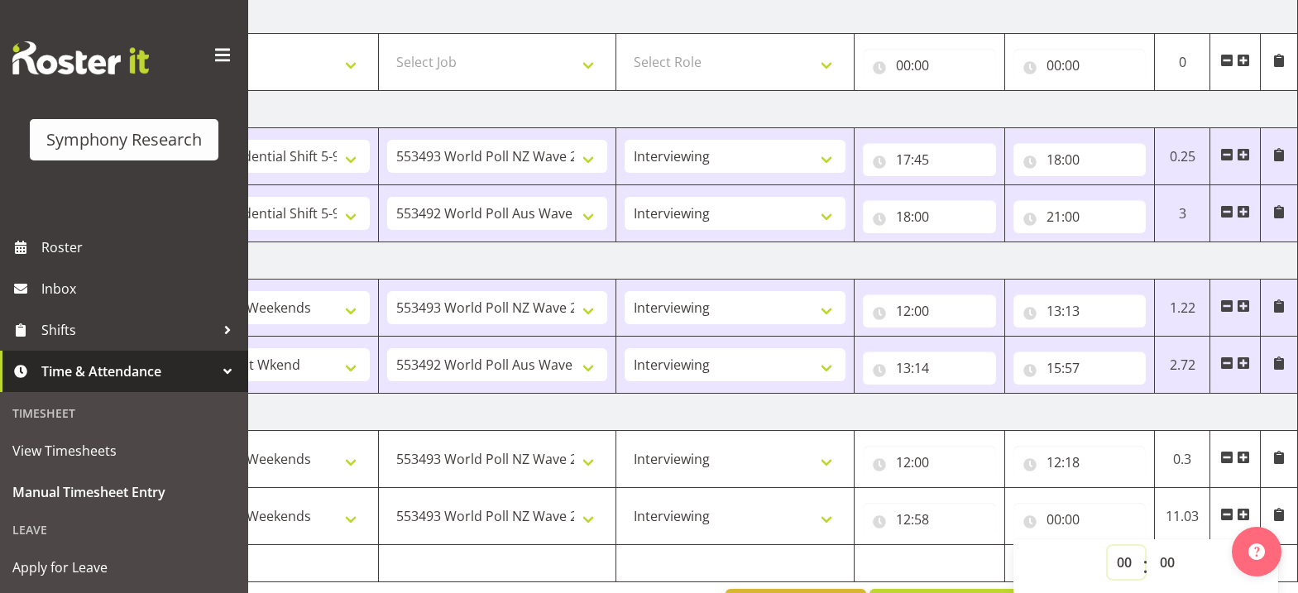
click at [1124, 564] on select "00 01 02 03 04 05 06 07 08 09 10 11 12 13 14 15 16 17 18 19 20 21 22 23" at bounding box center [1126, 562] width 37 height 33
select select "13"
click at [1108, 546] on select "00 01 02 03 04 05 06 07 08 09 10 11 12 13 14 15 16 17 18 19 20 21 22 23" at bounding box center [1126, 562] width 37 height 33
type input "13:00"
click at [1169, 564] on select "00 01 02 03 04 05 06 07 08 09 10 11 12 13 14 15 16 17 18 19 20 21 22 23 24 25 2…" at bounding box center [1169, 562] width 37 height 33
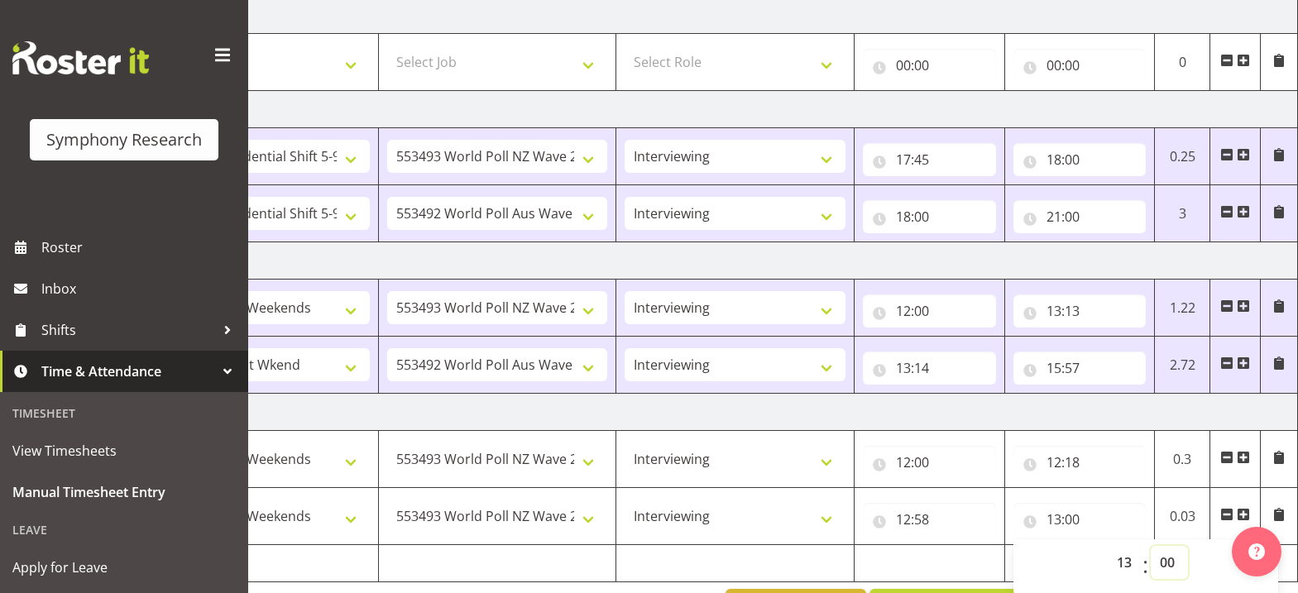
select select "25"
click at [1151, 546] on select "00 01 02 03 04 05 06 07 08 09 10 11 12 13 14 15 16 17 18 19 20 21 22 23 24 25 2…" at bounding box center [1169, 562] width 37 height 33
type input "13:25"
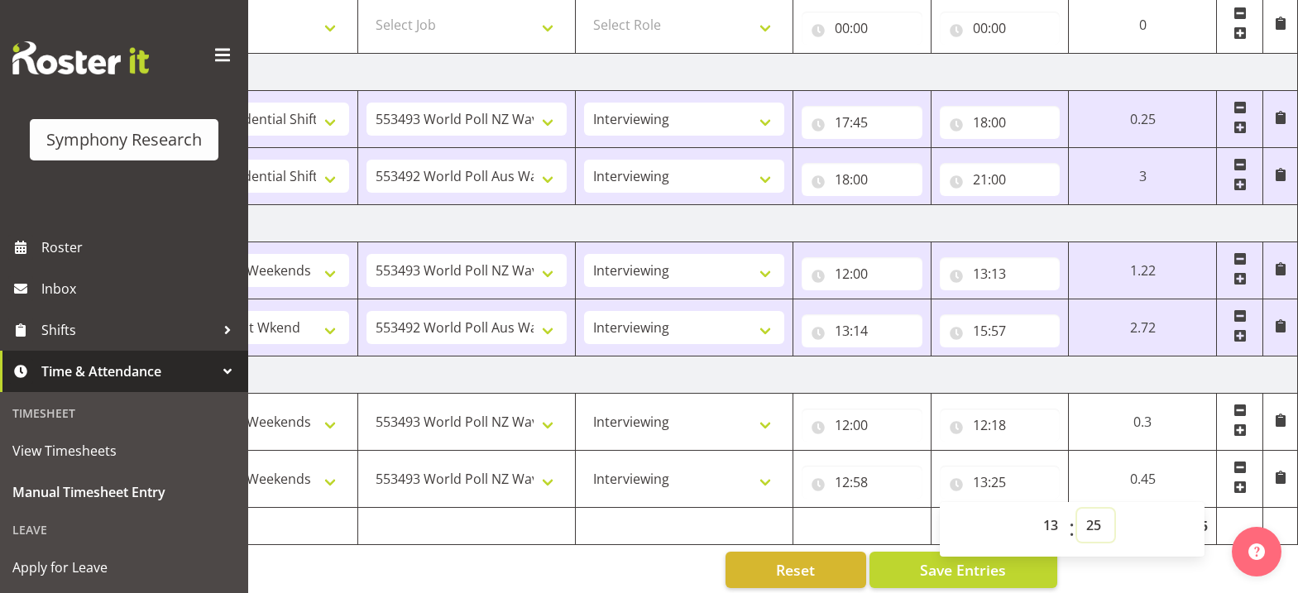
scroll to position [610, 0]
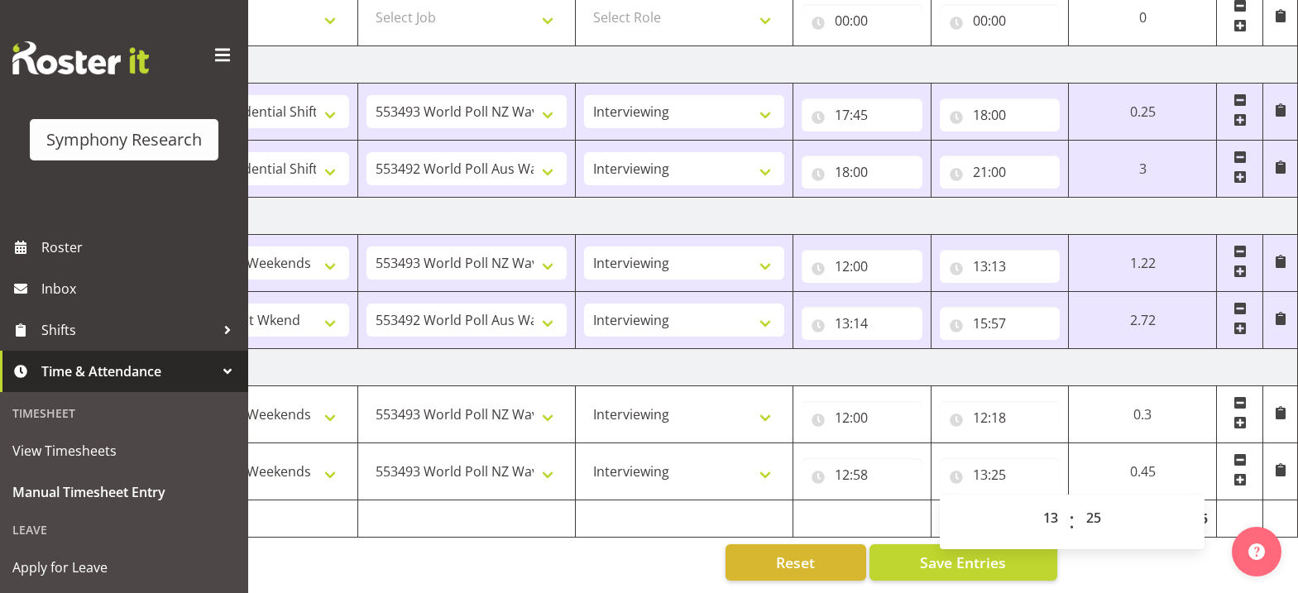
click at [1244, 473] on span at bounding box center [1240, 479] width 13 height 13
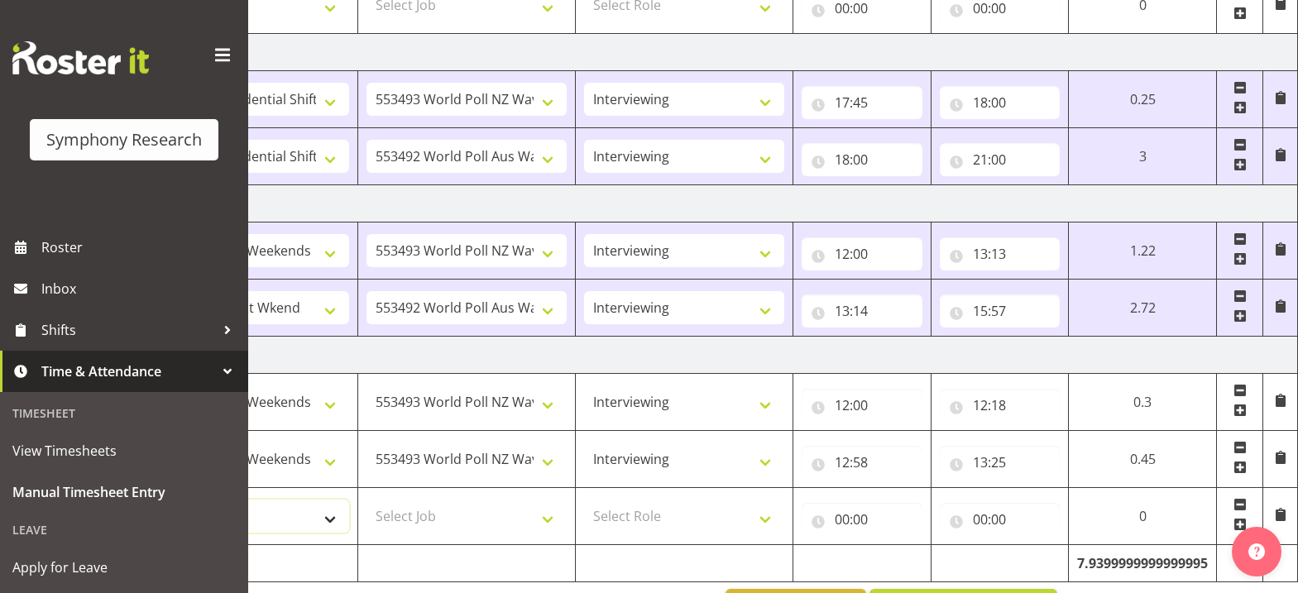
click at [326, 516] on select "Select Shift !!Weekend Residential (Roster IT Shift Label) *Business 9/10am ~ 4…" at bounding box center [249, 516] width 200 height 33
select select "11547"
click at [149, 500] on select "Select Shift !!Weekend Residential (Roster IT Shift Label) *Business 9/10am ~ 4…" at bounding box center [249, 516] width 200 height 33
click at [551, 518] on select "Select Job 550060 IF Admin 553492 World Poll Aus Wave 2 Main 2025 553493 World …" at bounding box center [467, 516] width 200 height 33
select select "10499"
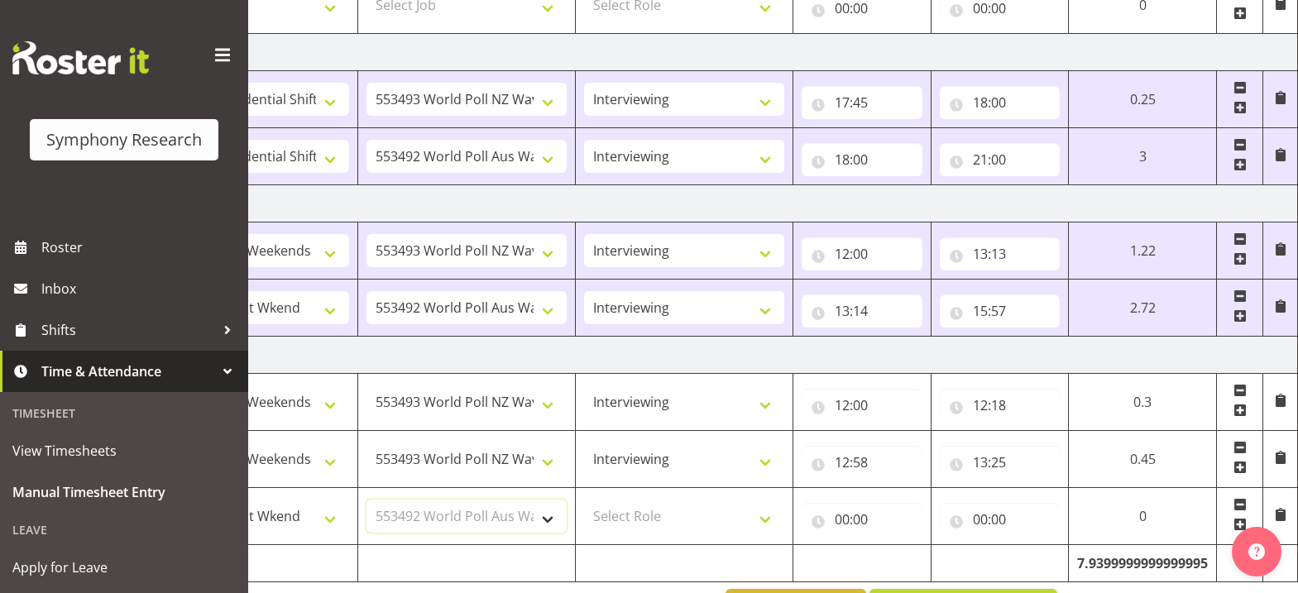
click at [367, 500] on select "Select Job 550060 IF Admin 553492 World Poll Aus Wave 2 Main 2025 553493 World …" at bounding box center [467, 516] width 200 height 33
click at [761, 513] on select "Select Role Briefing Interviewing" at bounding box center [684, 516] width 200 height 33
select select "47"
click at [584, 500] on select "Select Role Briefing Interviewing" at bounding box center [684, 516] width 200 height 33
click at [841, 523] on input "00:00" at bounding box center [862, 519] width 121 height 33
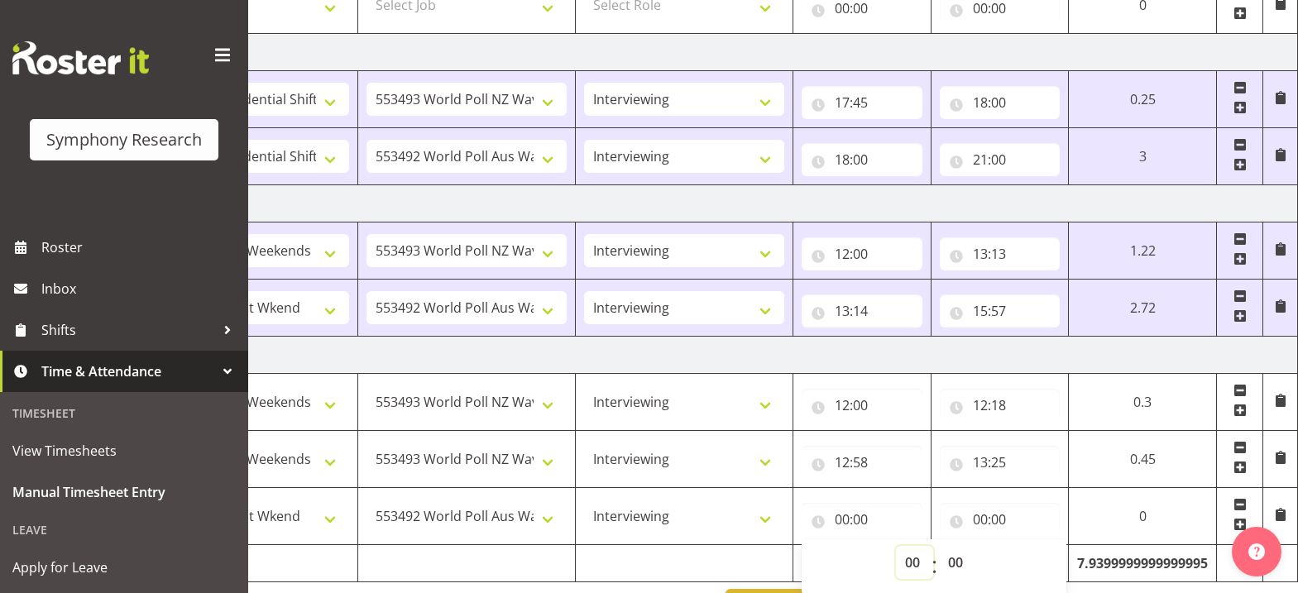
click at [913, 561] on select "00 01 02 03 04 05 06 07 08 09 10 11 12 13 14 15 16 17 18 19 20 21 22 23" at bounding box center [914, 562] width 37 height 33
select select "13"
click at [896, 546] on select "00 01 02 03 04 05 06 07 08 09 10 11 12 13 14 15 16 17 18 19 20 21 22 23" at bounding box center [914, 562] width 37 height 33
type input "13:00"
click at [954, 568] on select "00 01 02 03 04 05 06 07 08 09 10 11 12 13 14 15 16 17 18 19 20 21 22 23 24 25 2…" at bounding box center [957, 562] width 37 height 33
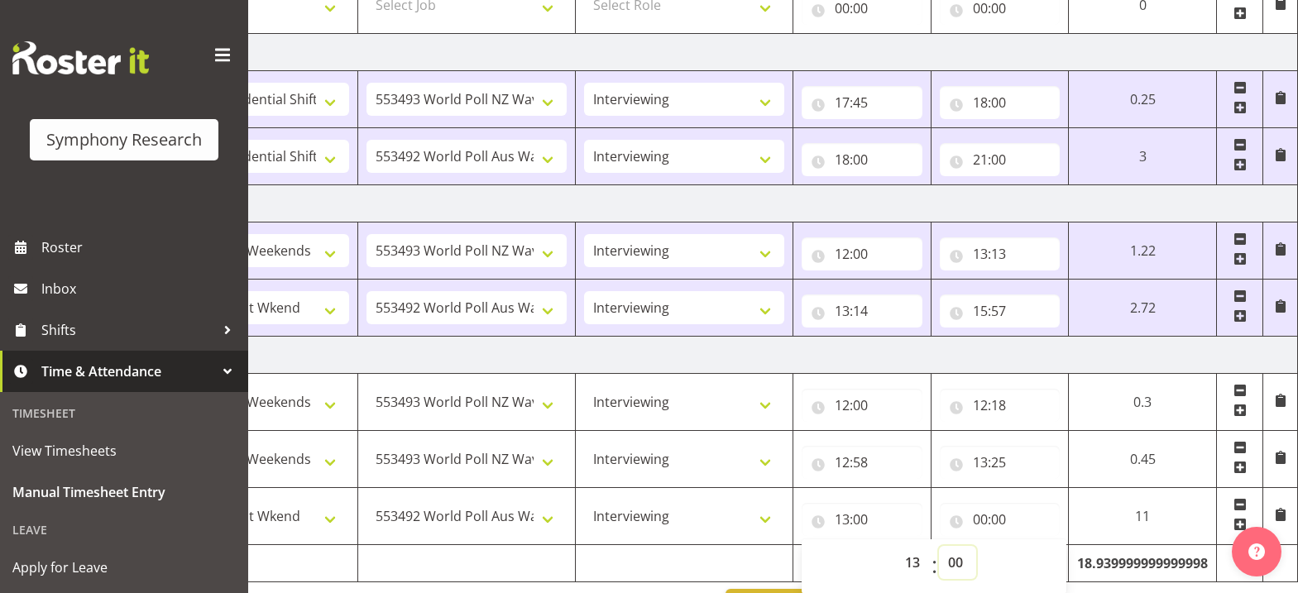
select select "26"
click at [939, 546] on select "00 01 02 03 04 05 06 07 08 09 10 11 12 13 14 15 16 17 18 19 20 21 22 23 24 25 2…" at bounding box center [957, 562] width 37 height 33
type input "13:26"
click at [978, 524] on input "00:00" at bounding box center [1000, 519] width 121 height 33
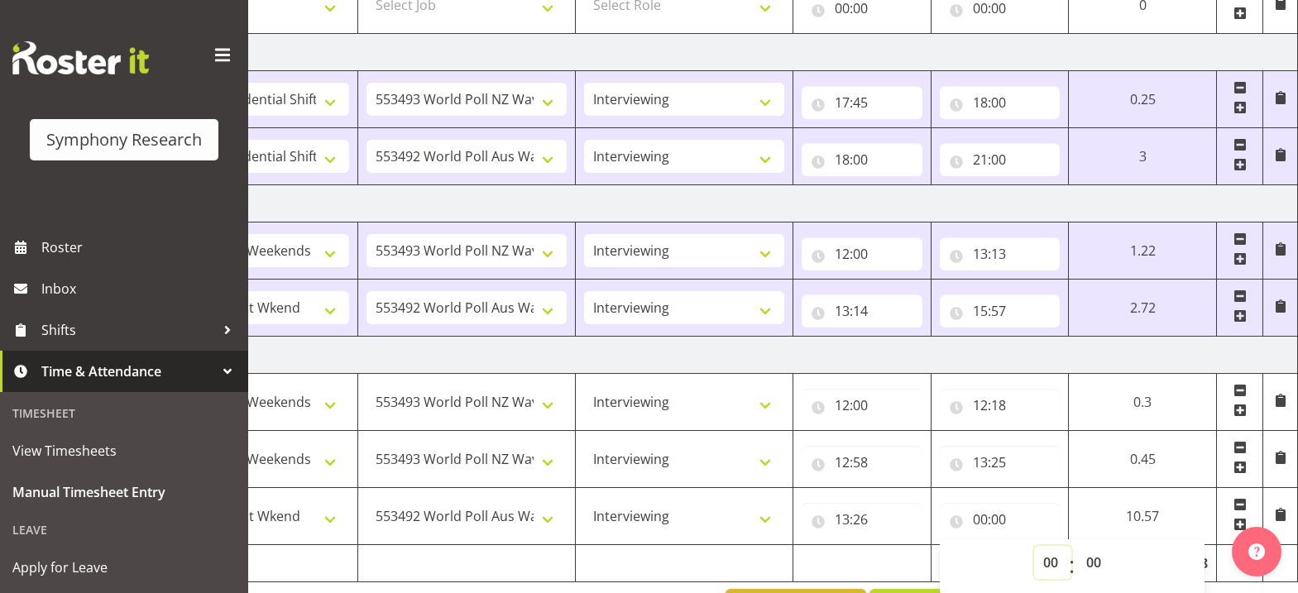
click at [1048, 565] on select "00 01 02 03 04 05 06 07 08 09 10 11 12 13 14 15 16 17 18 19 20 21 22 23" at bounding box center [1052, 562] width 37 height 33
select select "16"
click at [1071, 546] on select "00 01 02 03 04 05 06 07 08 09 10 11 12 13 14 15 16 17 18 19 20 21 22 23" at bounding box center [1052, 562] width 37 height 33
type input "16:00"
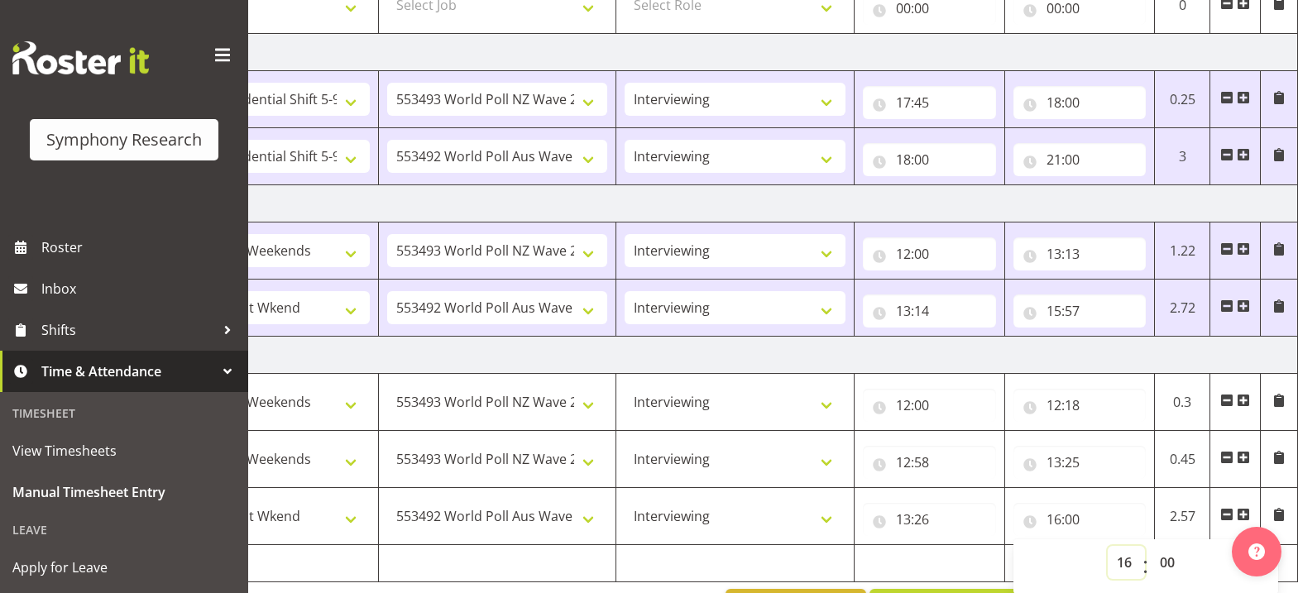
scroll to position [667, 0]
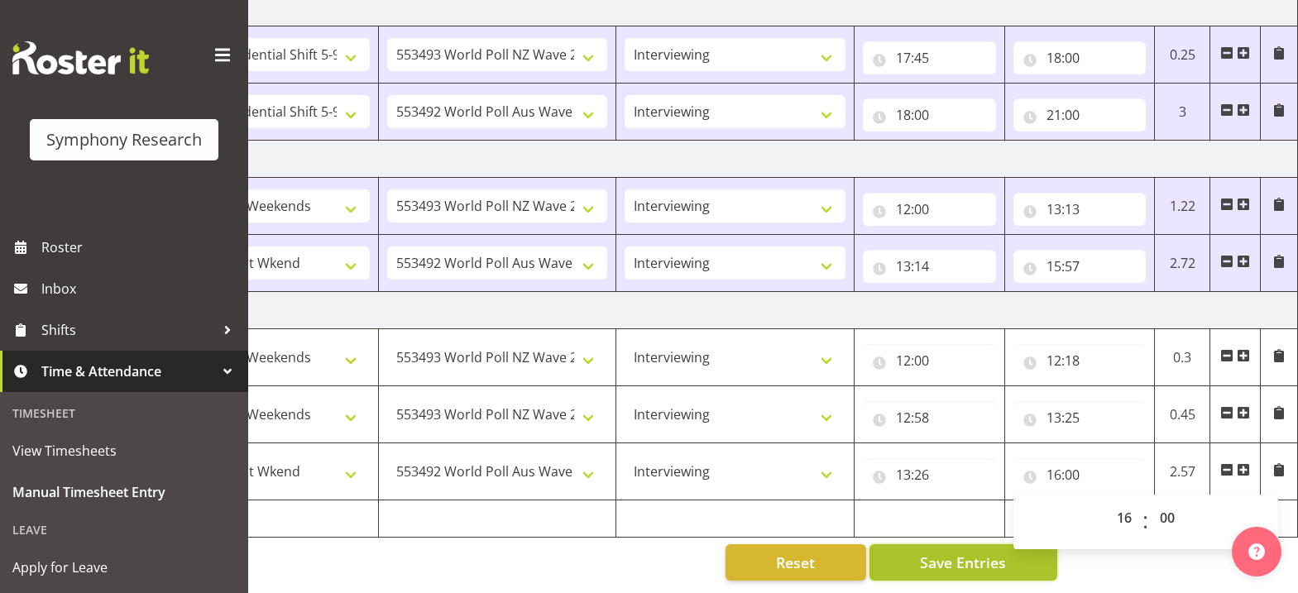
click at [976, 552] on span "Save Entries" at bounding box center [963, 563] width 86 height 22
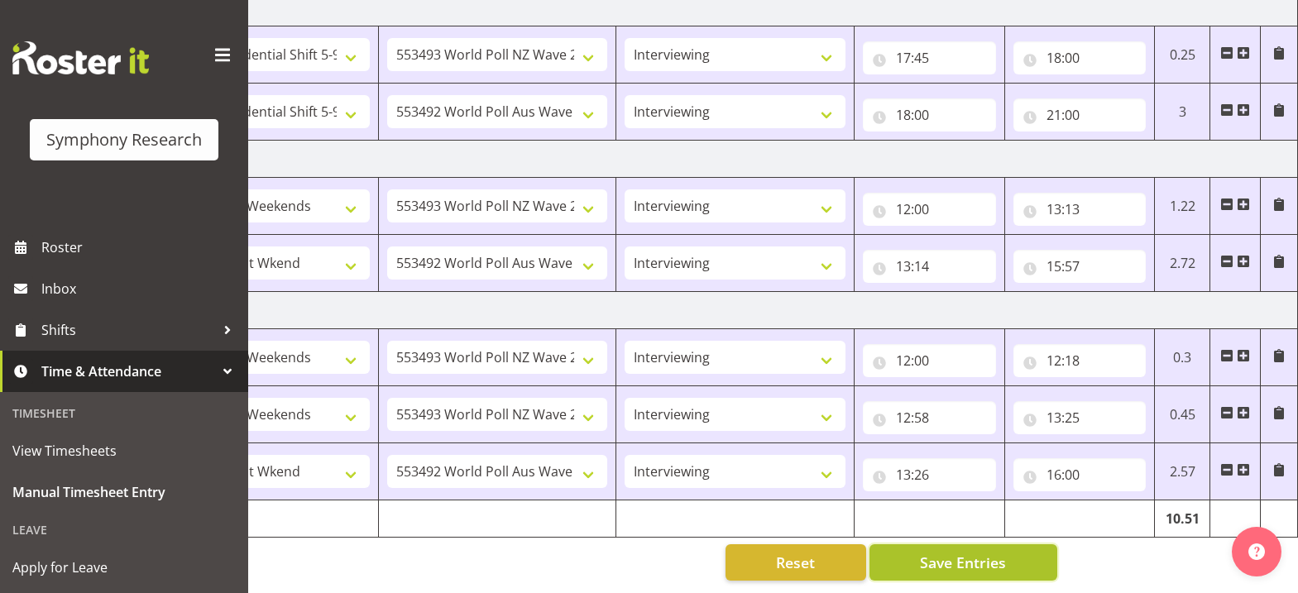
click at [975, 552] on span "Save Entries" at bounding box center [963, 563] width 86 height 22
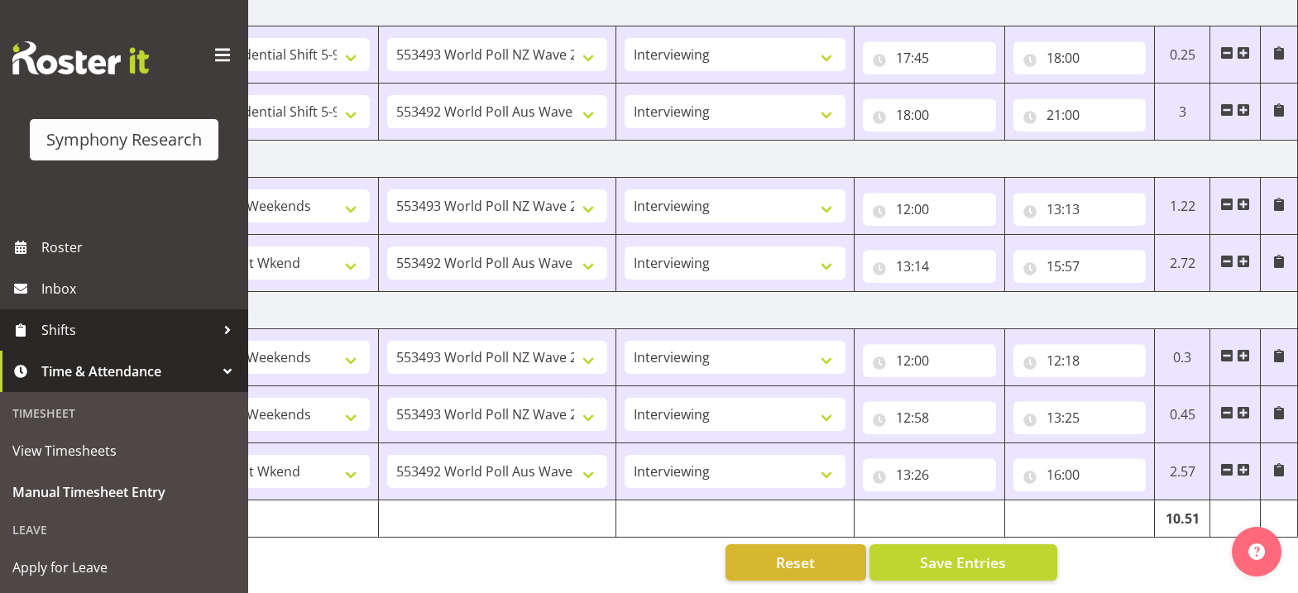
click at [175, 326] on span "Shifts" at bounding box center [128, 330] width 174 height 25
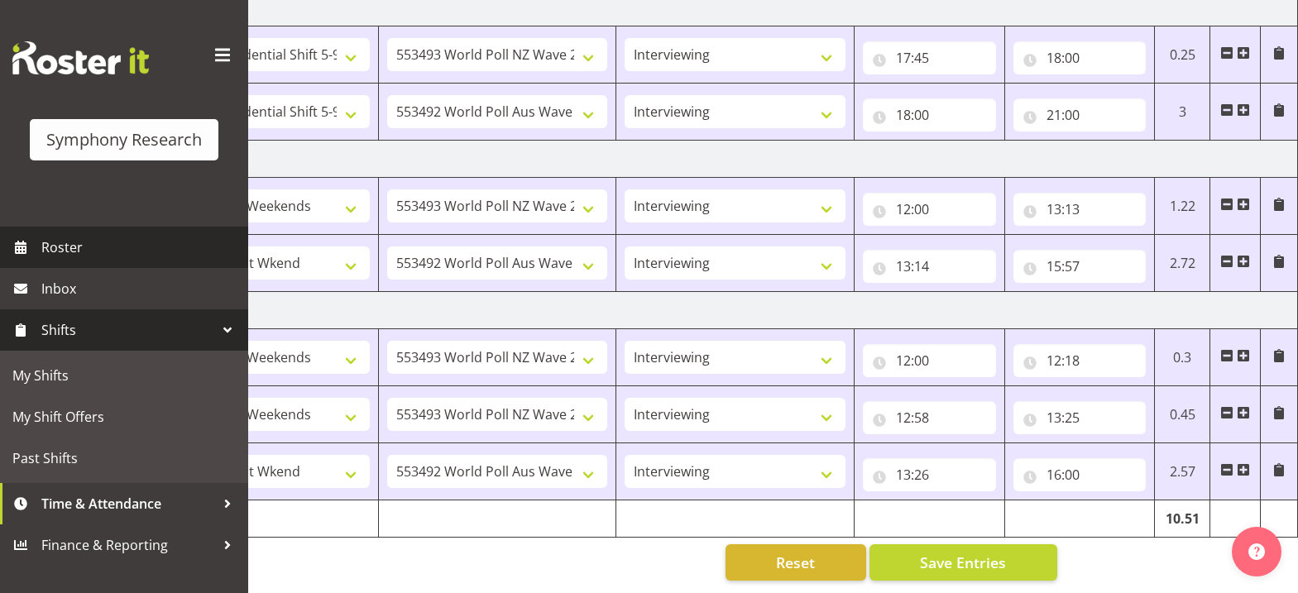
click at [77, 248] on span "Roster" at bounding box center [140, 247] width 199 height 25
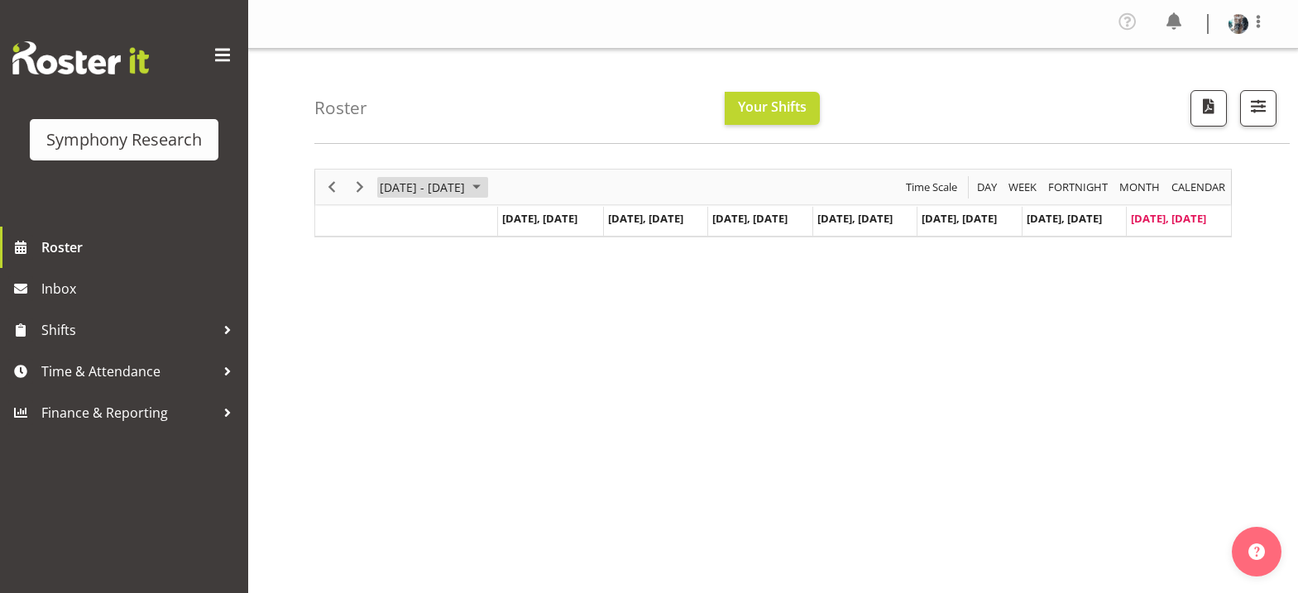
click at [487, 189] on span "September 01 - 07, 2025" at bounding box center [477, 187] width 20 height 21
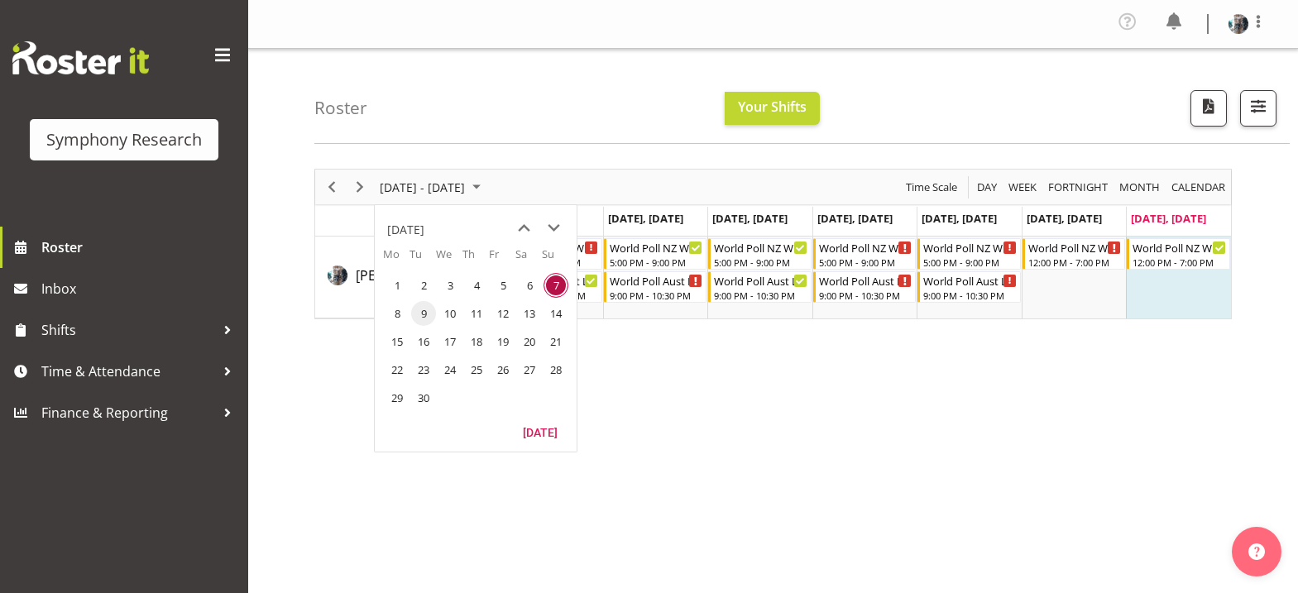
click at [424, 316] on span "9" at bounding box center [423, 313] width 25 height 25
